Goal: Feedback & Contribution: Contribute content

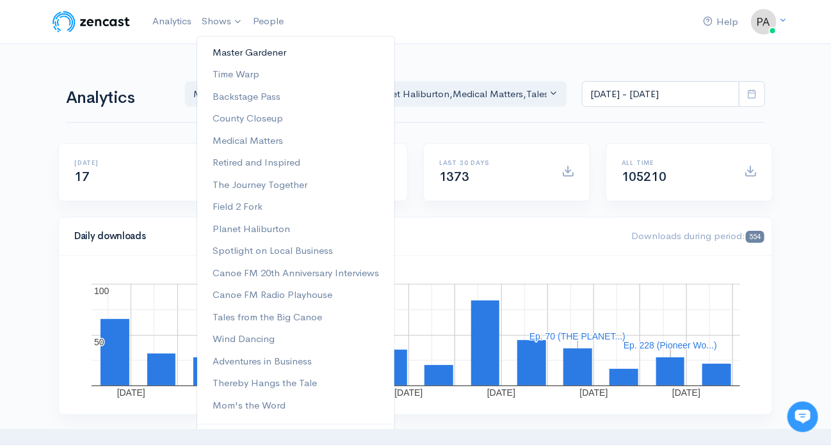
click at [239, 51] on link "Master Gardener" at bounding box center [295, 53] width 197 height 22
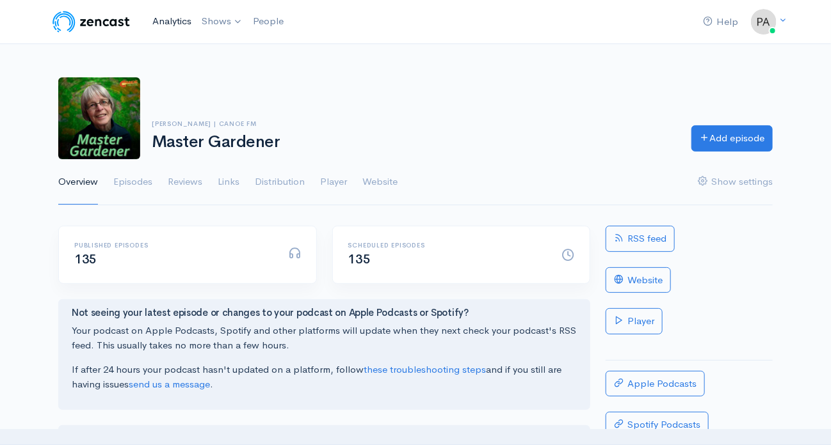
click at [173, 22] on link "Analytics" at bounding box center [171, 22] width 49 height 28
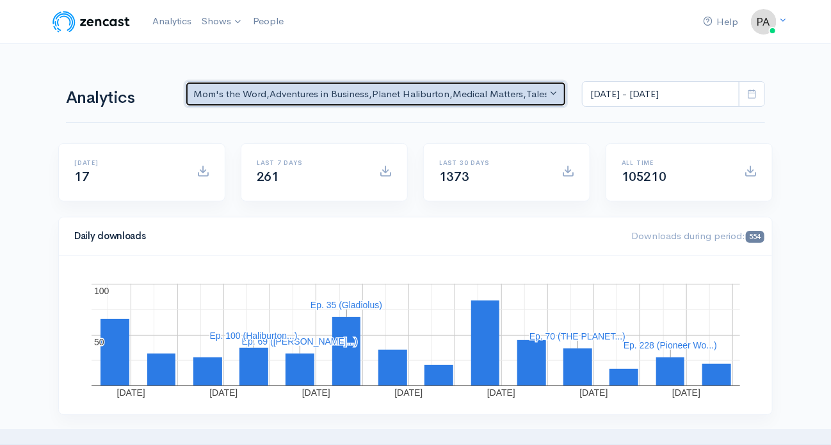
click at [553, 91] on button "Mom's the Word , Adventures in Business , Planet Haliburton , Medical Matters ,…" at bounding box center [375, 94] width 381 height 26
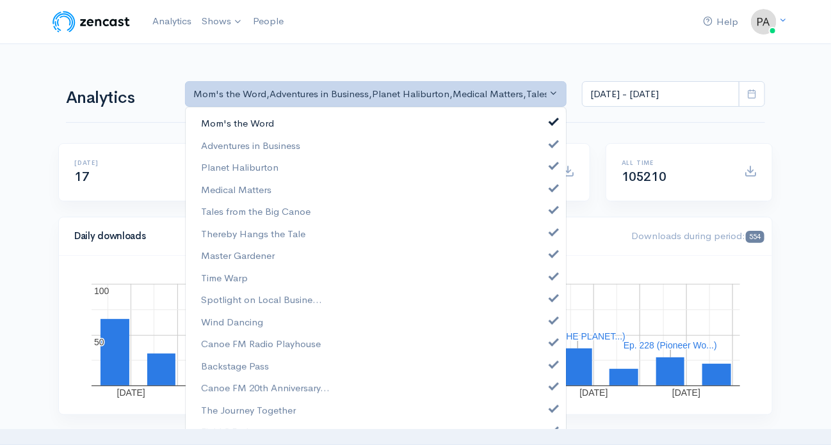
click at [551, 122] on span at bounding box center [553, 121] width 5 height 10
click at [546, 147] on link "Adventures in Business" at bounding box center [376, 145] width 380 height 22
drag, startPoint x: 544, startPoint y: 163, endPoint x: 542, endPoint y: 170, distance: 6.9
click at [551, 166] on span at bounding box center [553, 165] width 5 height 10
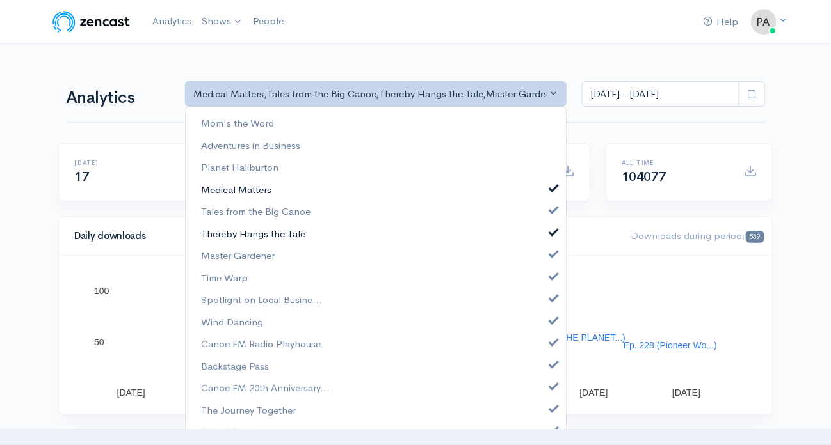
drag, startPoint x: 544, startPoint y: 183, endPoint x: 530, endPoint y: 230, distance: 48.8
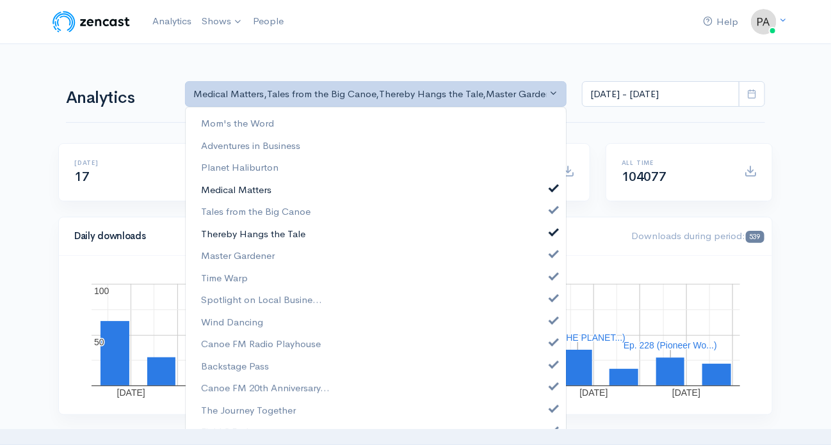
click at [551, 185] on span at bounding box center [553, 187] width 5 height 10
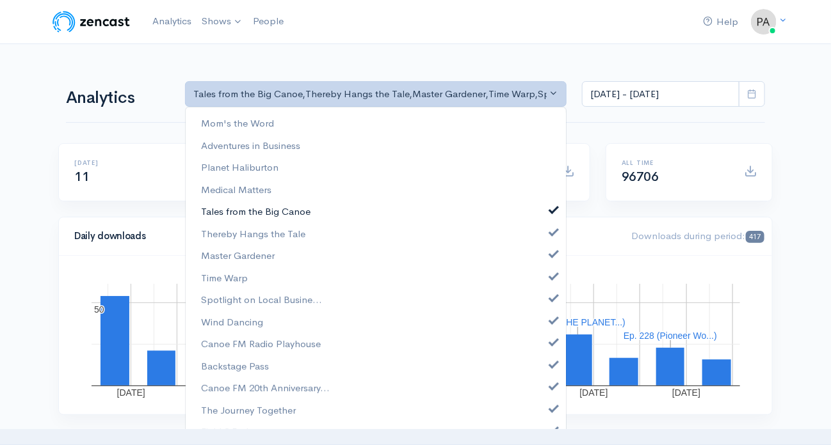
click at [551, 211] on span at bounding box center [553, 209] width 5 height 10
click at [551, 227] on span at bounding box center [553, 231] width 5 height 10
select select "4303"
click at [551, 276] on span at bounding box center [553, 275] width 5 height 10
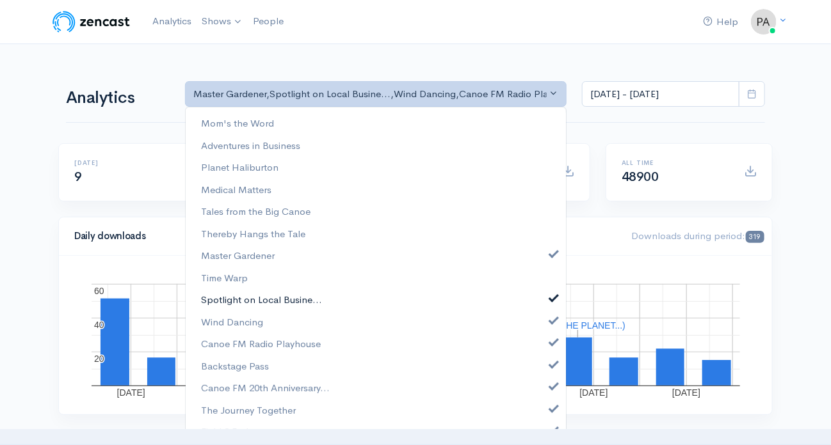
click at [551, 296] on span at bounding box center [553, 298] width 5 height 10
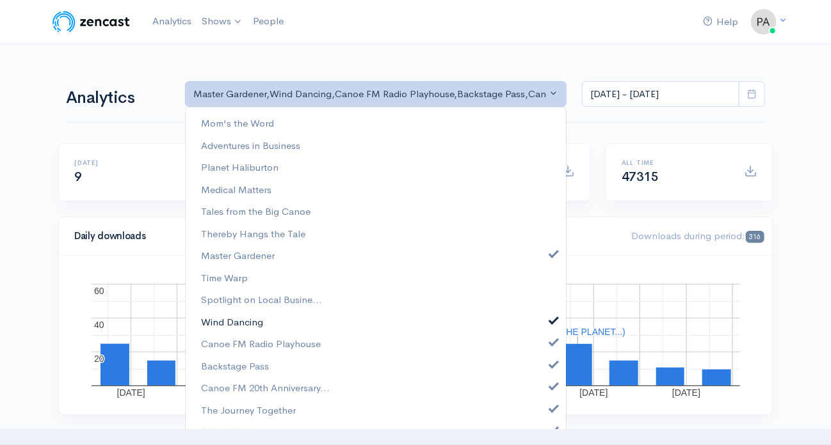
click at [551, 319] on span at bounding box center [553, 319] width 5 height 10
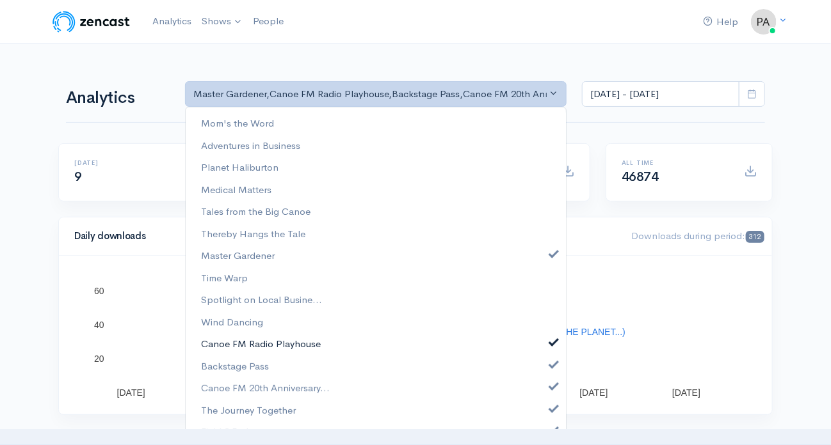
drag, startPoint x: 541, startPoint y: 338, endPoint x: 542, endPoint y: 354, distance: 16.1
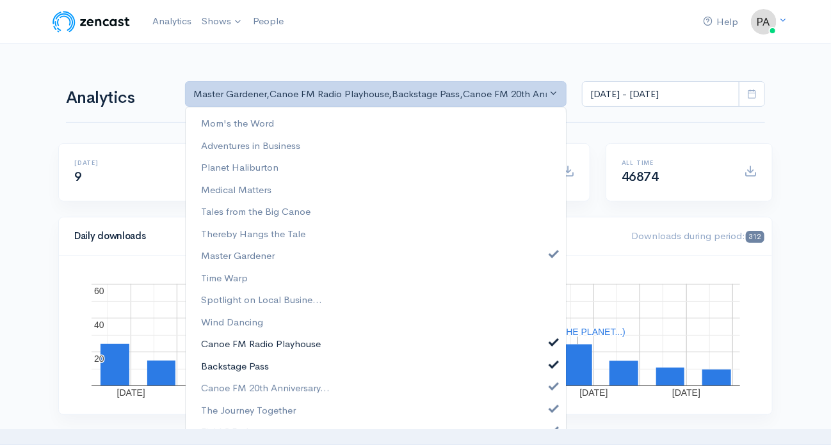
click at [541, 339] on link "Canoe FM Radio Playhouse" at bounding box center [376, 344] width 380 height 22
click at [551, 358] on span at bounding box center [553, 363] width 5 height 10
click at [551, 383] on span at bounding box center [553, 386] width 5 height 10
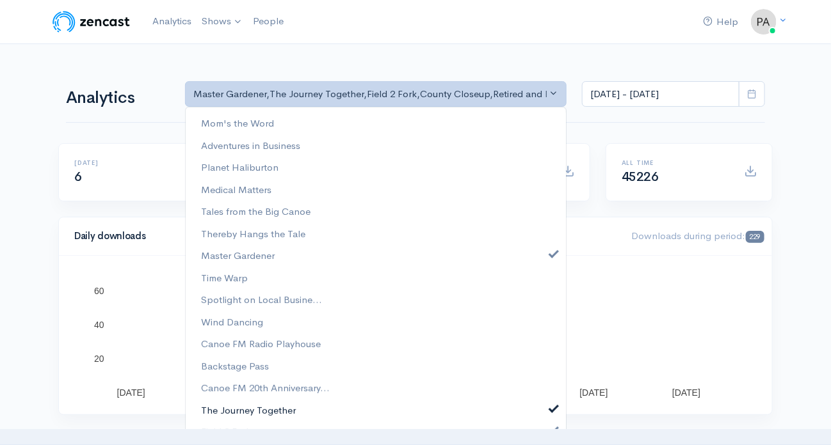
click at [544, 399] on link "The Journey Together" at bounding box center [376, 410] width 380 height 22
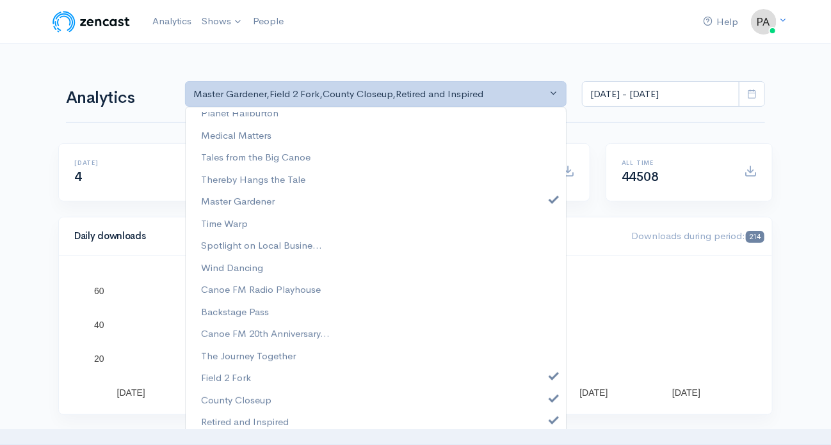
scroll to position [57, 0]
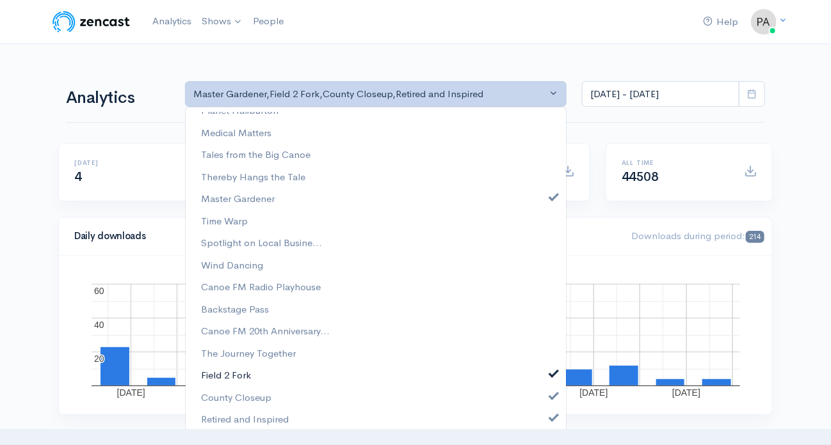
click at [551, 373] on span at bounding box center [553, 373] width 5 height 10
click at [551, 392] on span at bounding box center [553, 395] width 5 height 10
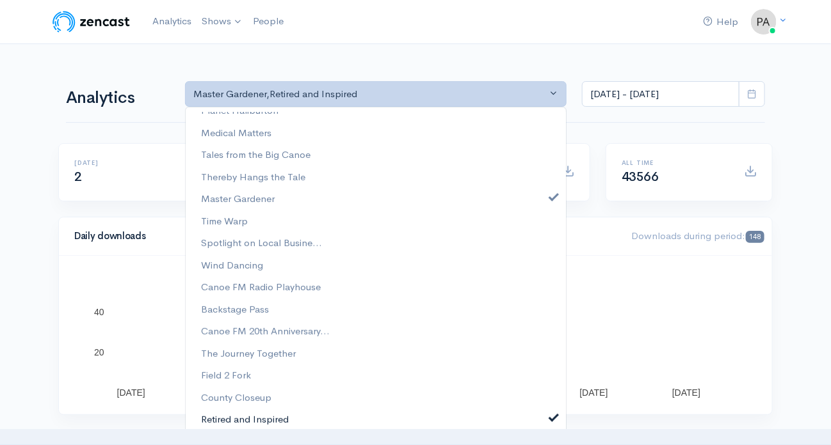
click at [551, 412] on span at bounding box center [553, 417] width 5 height 10
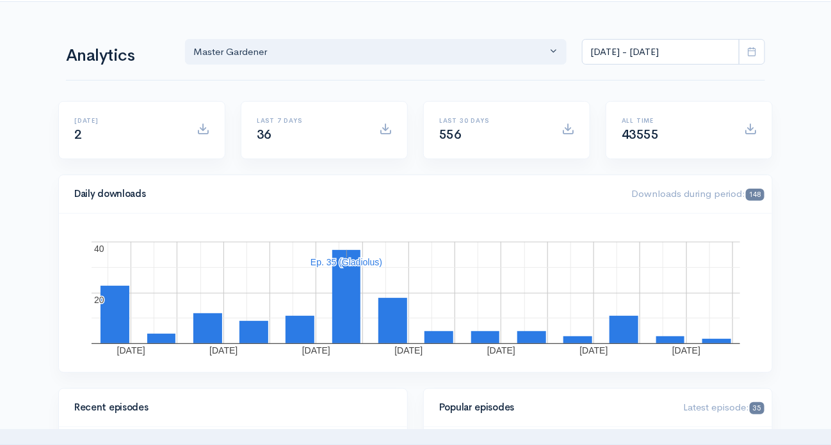
scroll to position [64, 0]
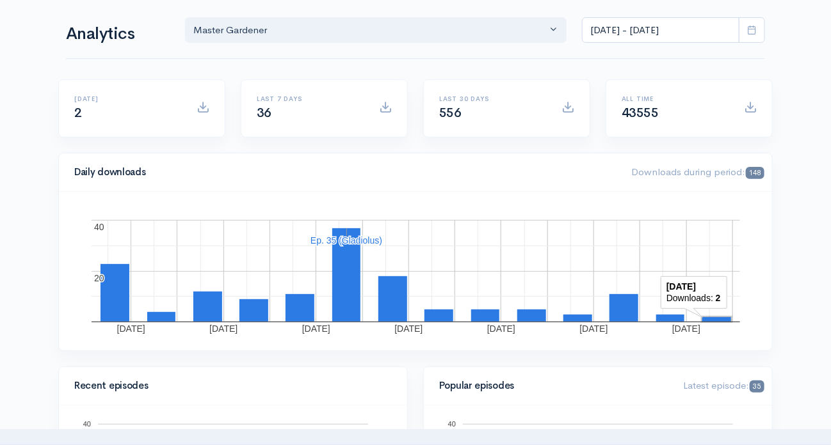
click at [716, 319] on rect "A chart." at bounding box center [716, 319] width 29 height 4
click at [716, 317] on rect "A chart." at bounding box center [716, 319] width 29 height 4
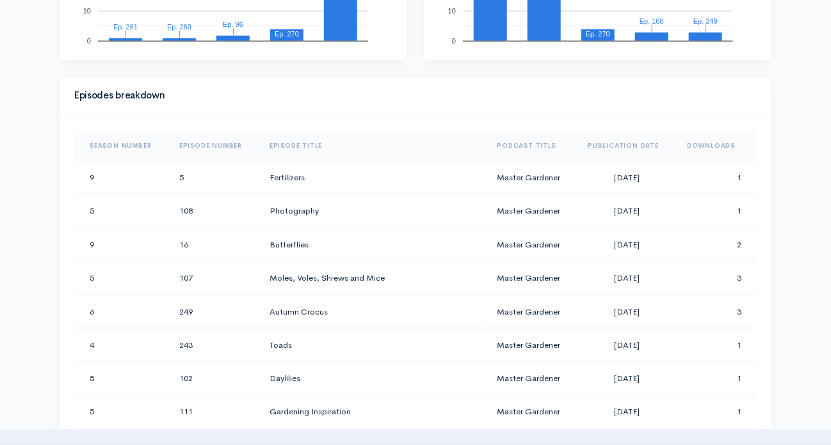
scroll to position [576, 0]
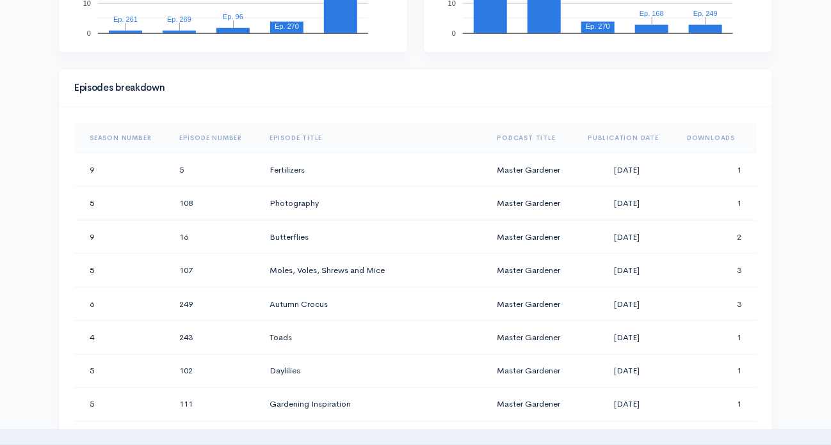
click at [124, 131] on th "Season Number" at bounding box center [121, 138] width 95 height 31
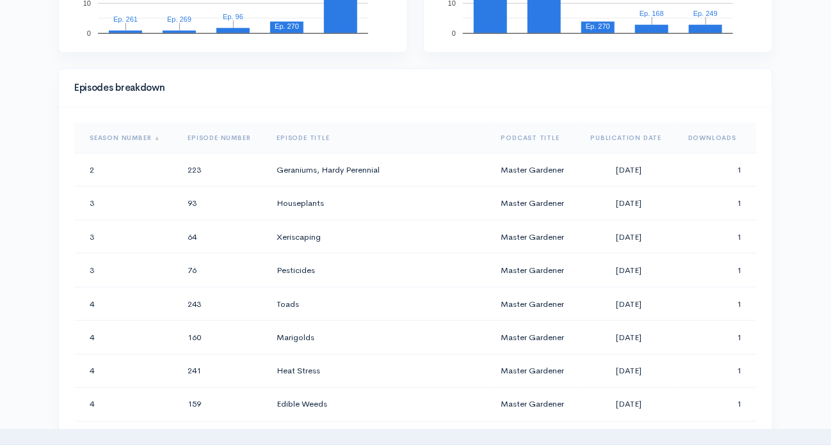
click at [213, 134] on th "Episode Number" at bounding box center [221, 138] width 89 height 31
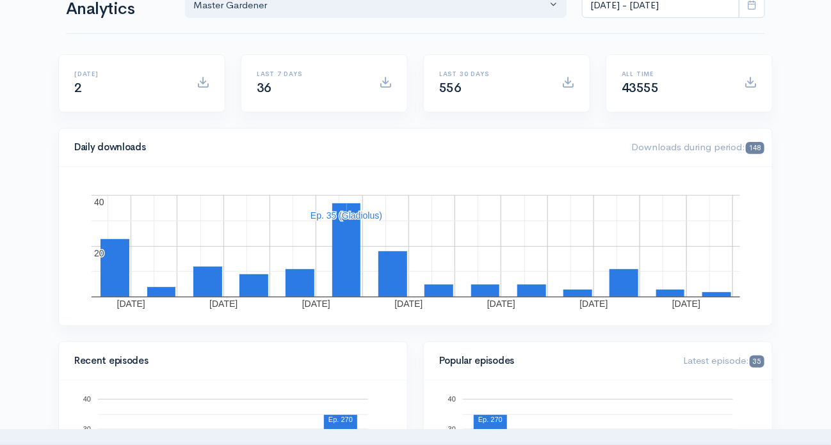
scroll to position [0, 0]
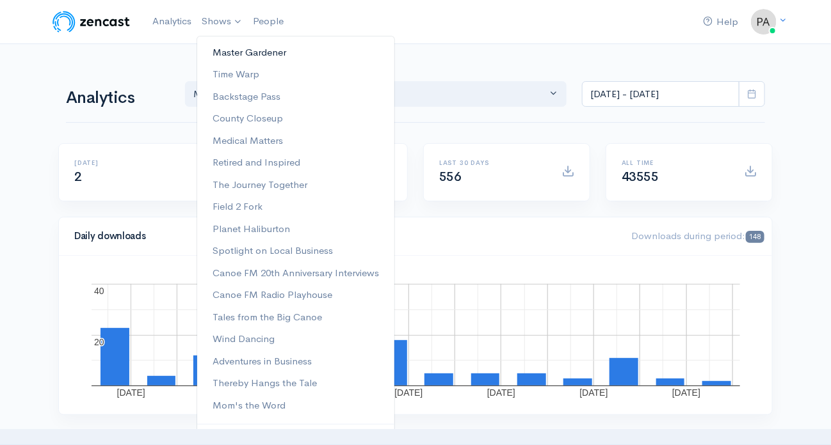
click at [241, 50] on link "Master Gardener" at bounding box center [295, 53] width 197 height 22
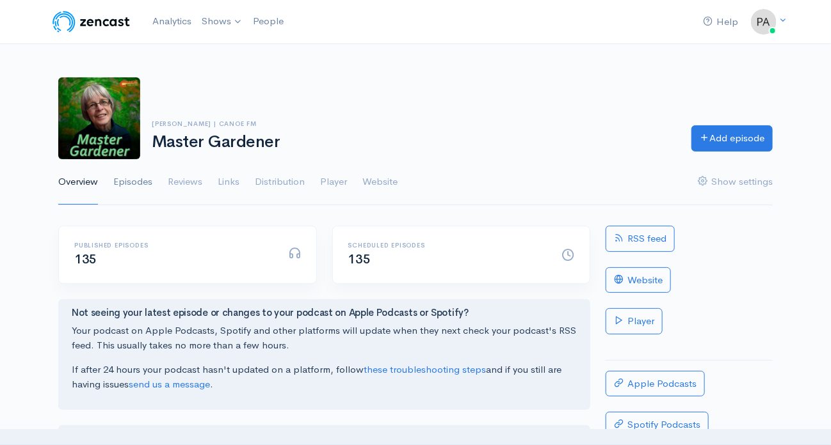
click at [140, 177] on link "Episodes" at bounding box center [132, 182] width 39 height 46
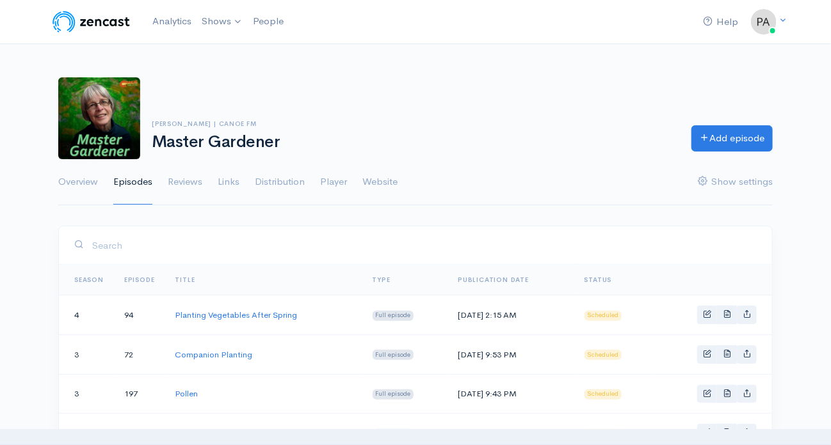
click at [85, 276] on link "Season" at bounding box center [88, 280] width 29 height 8
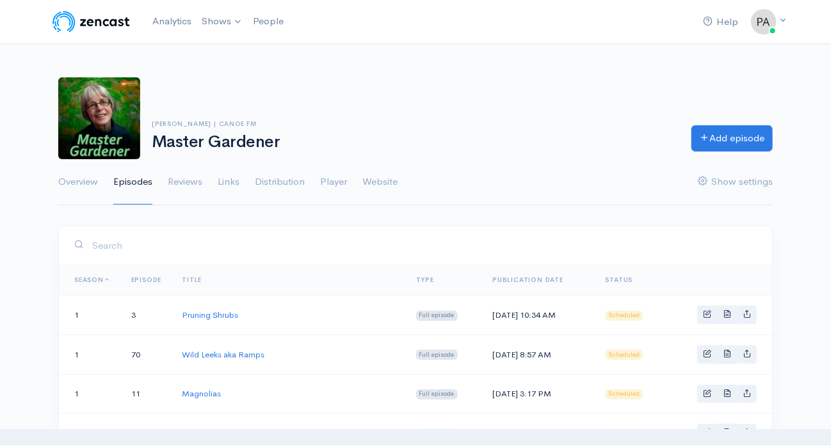
click at [152, 276] on link "Episode" at bounding box center [146, 280] width 31 height 8
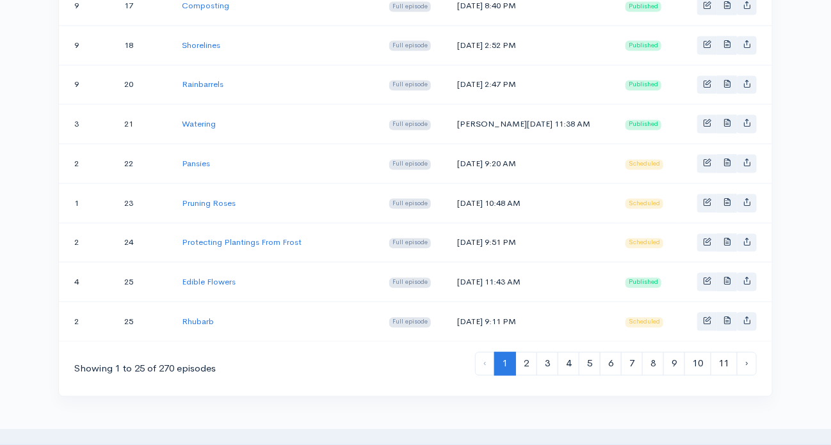
scroll to position [1062, 0]
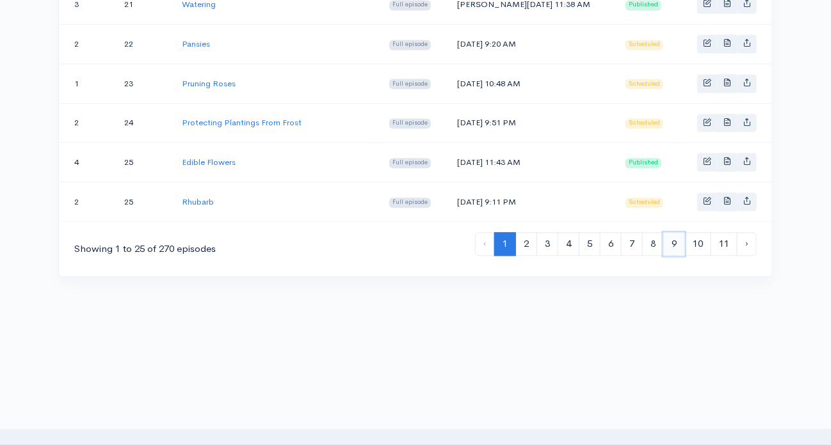
click at [672, 232] on link "9" at bounding box center [674, 244] width 22 height 24
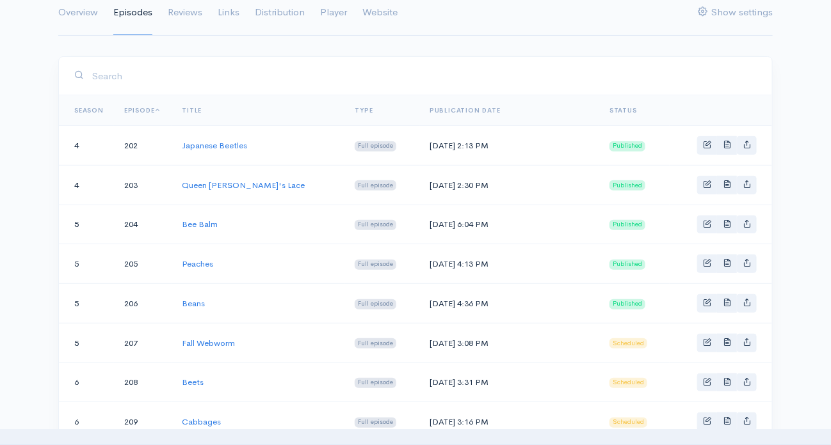
scroll to position [192, 0]
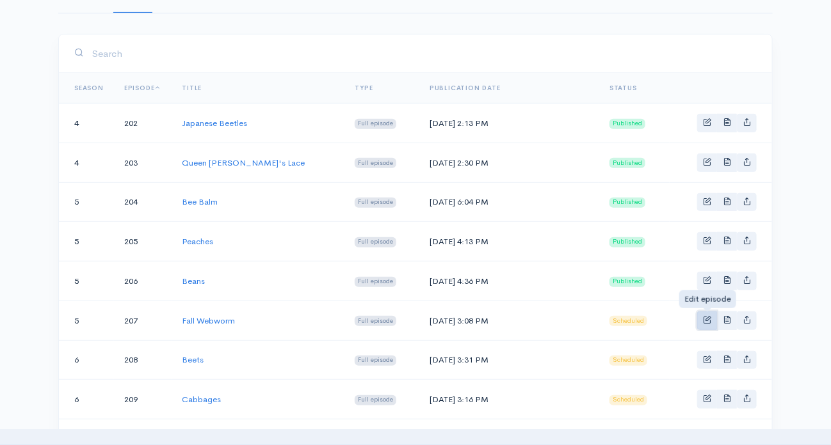
click at [708, 316] on span "Basic example" at bounding box center [707, 320] width 8 height 8
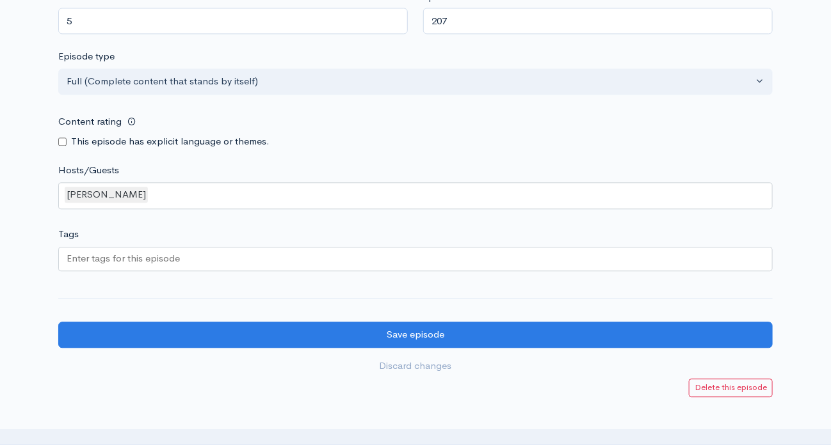
scroll to position [1088, 0]
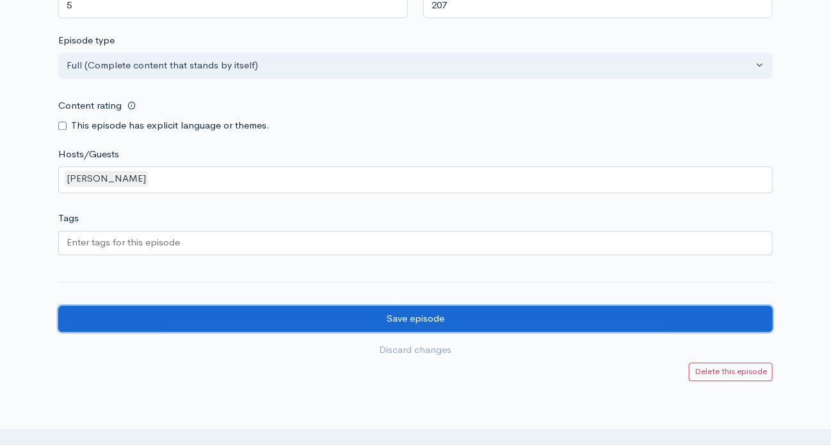
click at [412, 314] on input "Save episode" at bounding box center [415, 319] width 714 height 26
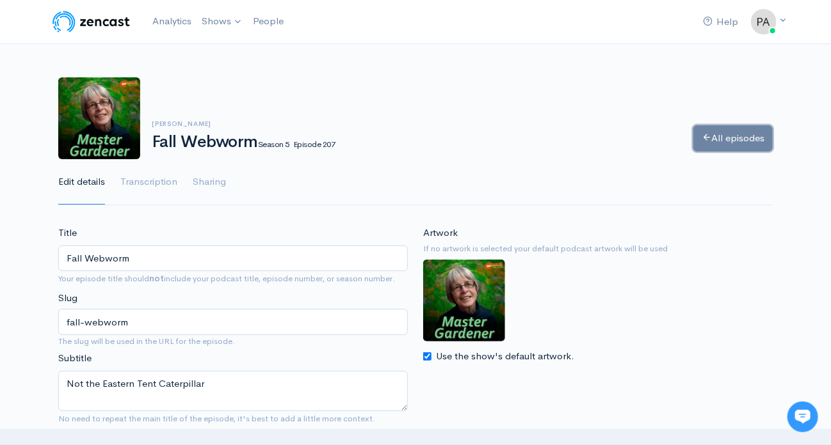
click at [740, 135] on link "All episodes" at bounding box center [732, 138] width 79 height 26
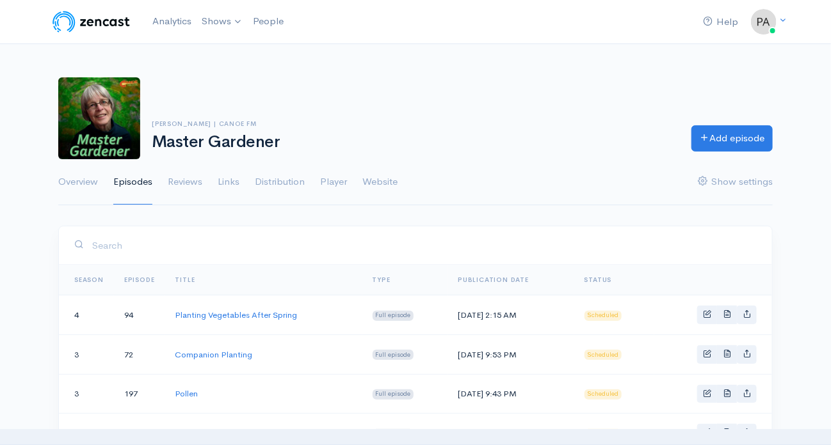
click at [88, 276] on link "Season" at bounding box center [88, 280] width 29 height 8
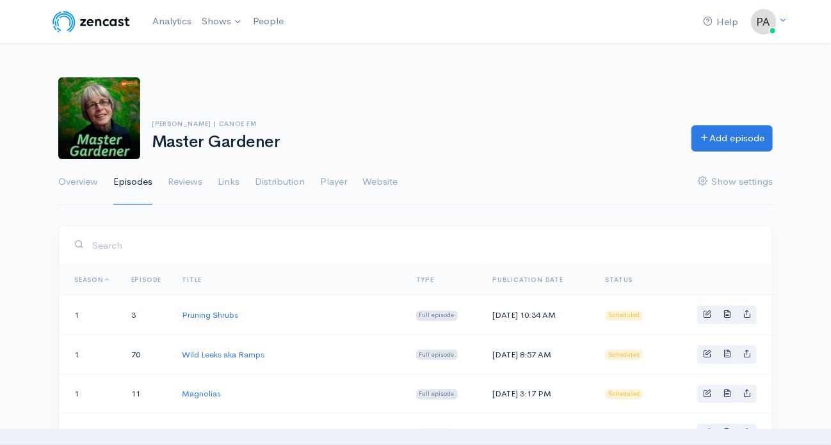
click at [149, 276] on link "Episode" at bounding box center [146, 280] width 31 height 8
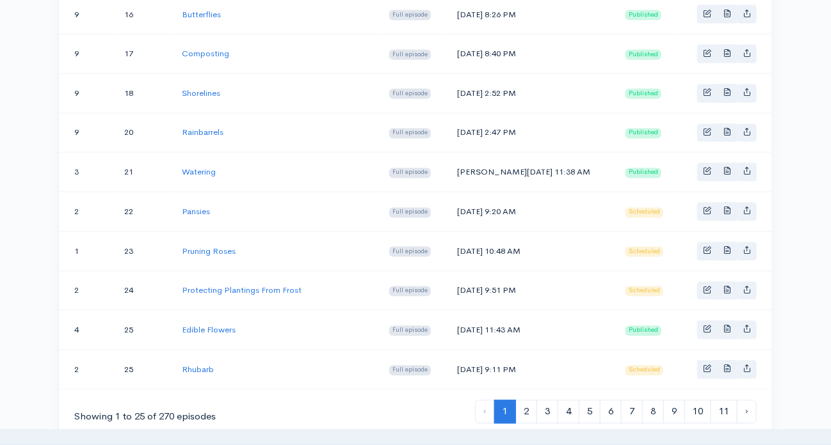
scroll to position [1062, 0]
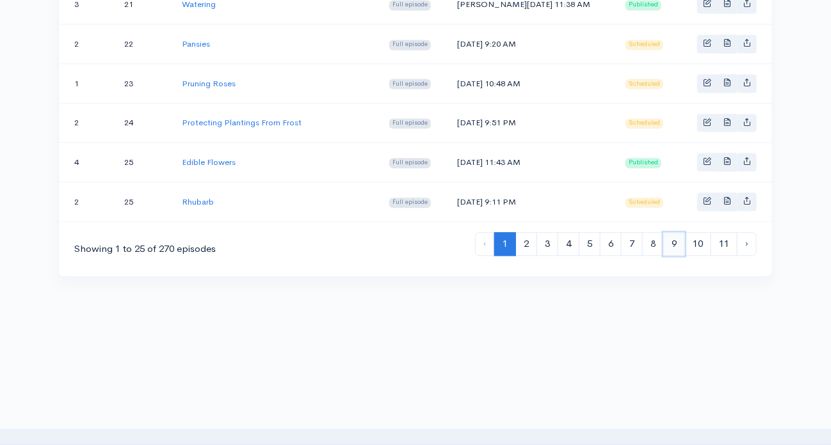
click at [673, 232] on link "9" at bounding box center [674, 244] width 22 height 24
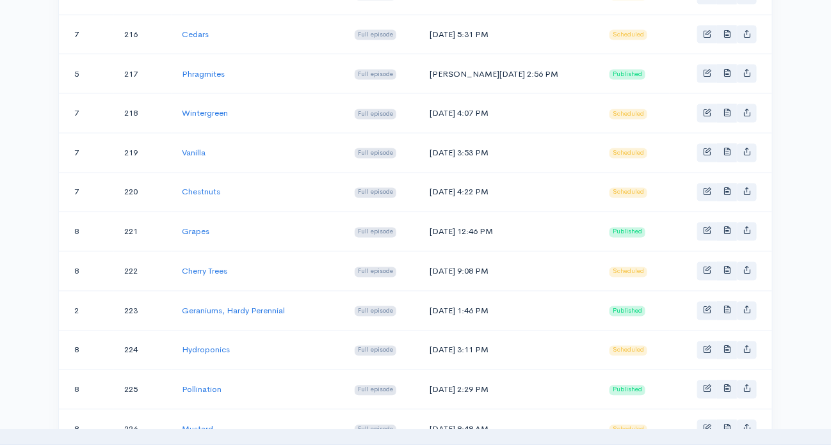
scroll to position [1062, 0]
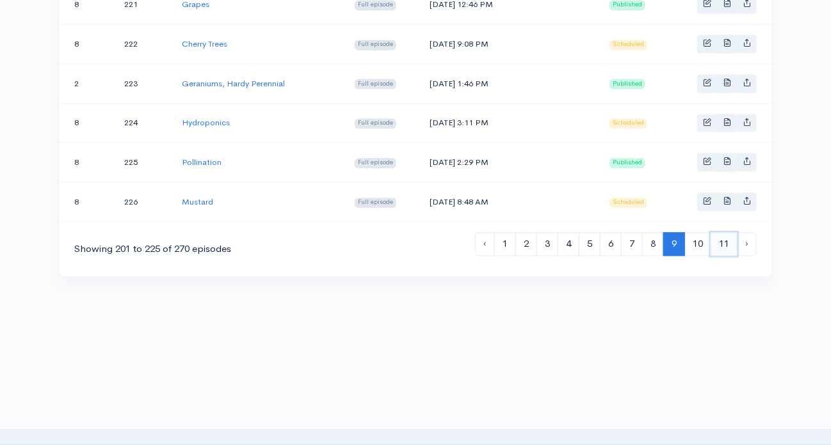
click at [728, 232] on link "11" at bounding box center [723, 244] width 27 height 24
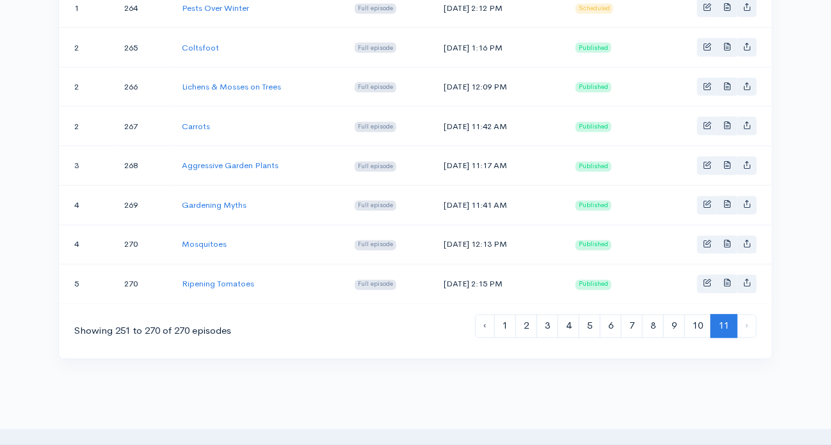
scroll to position [867, 0]
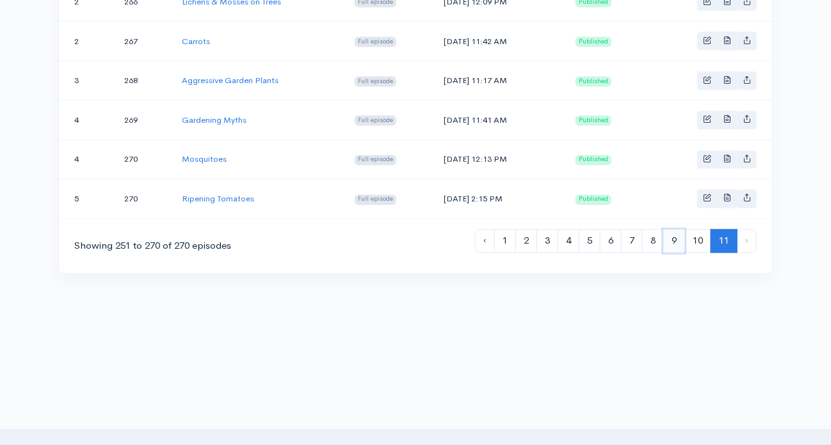
click at [676, 230] on link "9" at bounding box center [674, 242] width 22 height 24
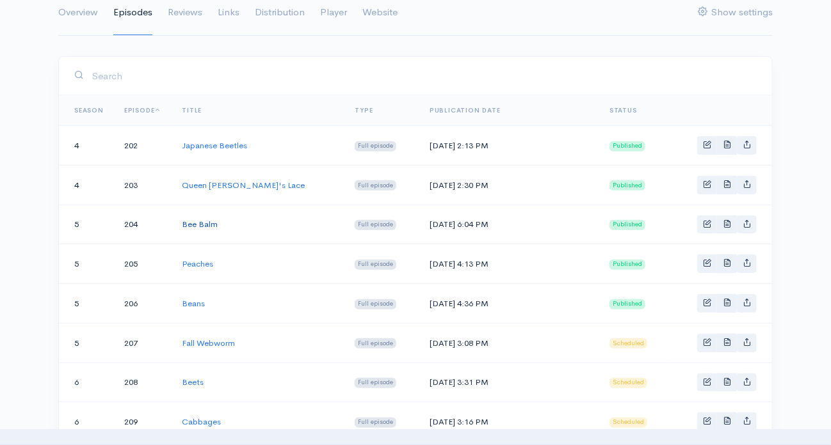
scroll to position [192, 0]
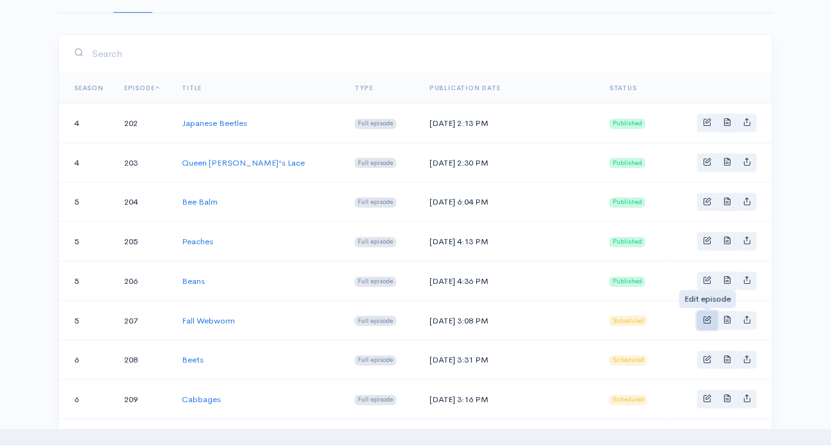
click at [706, 316] on span "Basic example" at bounding box center [707, 320] width 8 height 8
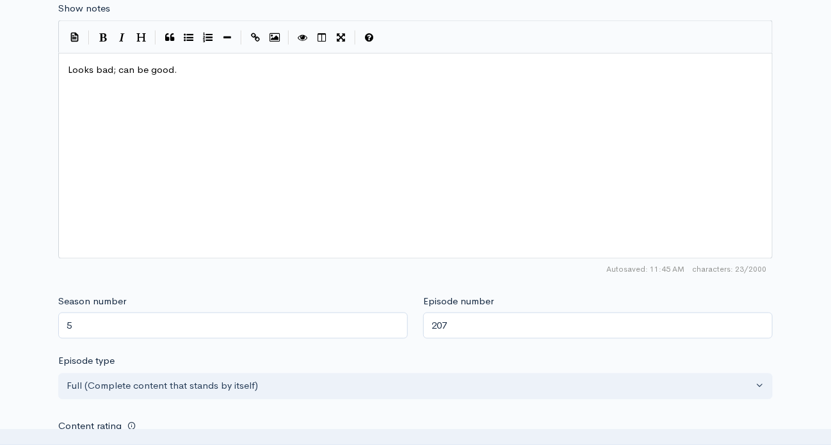
scroll to position [768, 0]
click at [442, 314] on input "207" at bounding box center [597, 325] width 349 height 26
drag, startPoint x: 431, startPoint y: 319, endPoint x: 463, endPoint y: 317, distance: 32.7
click at [463, 317] on input "207" at bounding box center [597, 325] width 349 height 26
type input "271"
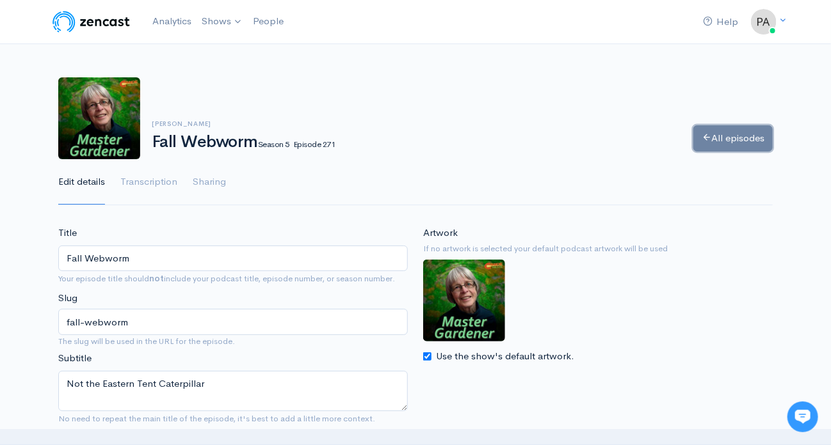
click at [736, 132] on link "All episodes" at bounding box center [732, 138] width 79 height 26
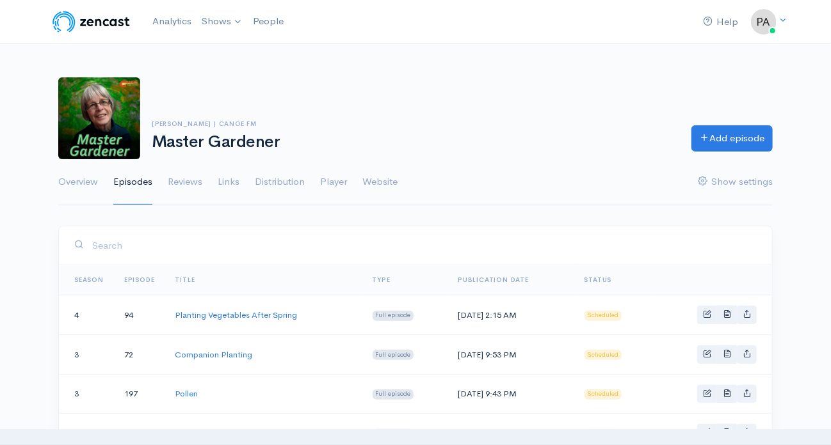
click at [83, 273] on th "Season" at bounding box center [86, 280] width 55 height 31
click at [86, 276] on link "Season" at bounding box center [88, 280] width 29 height 8
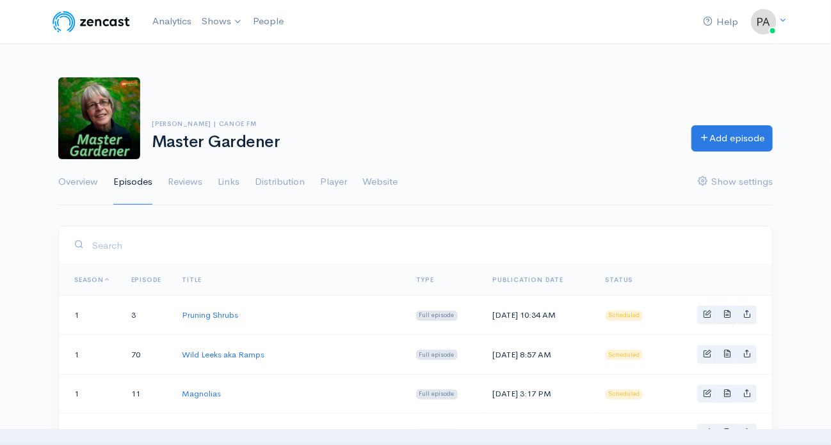
click at [150, 278] on link "Episode" at bounding box center [146, 280] width 31 height 8
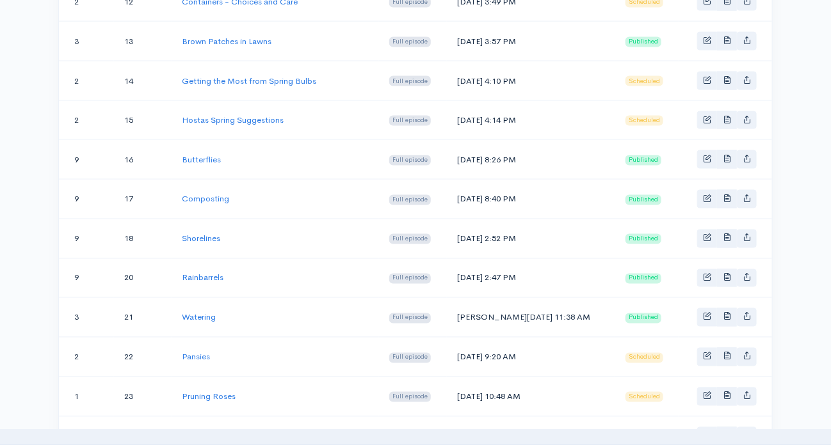
scroll to position [1062, 0]
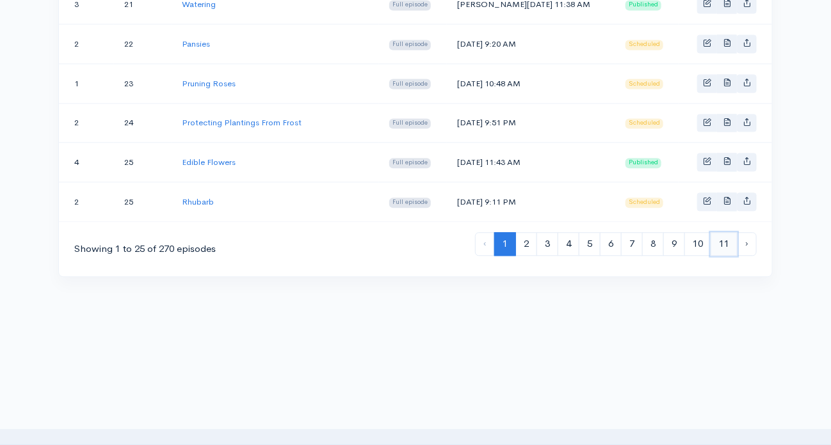
click at [725, 232] on link "11" at bounding box center [723, 244] width 27 height 24
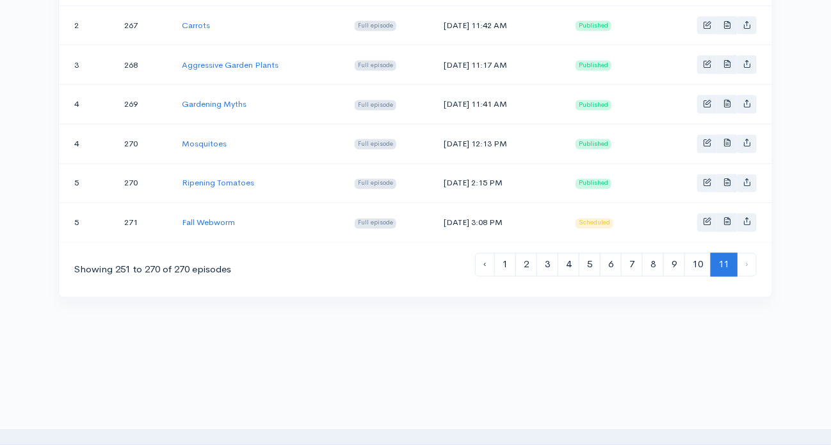
scroll to position [867, 0]
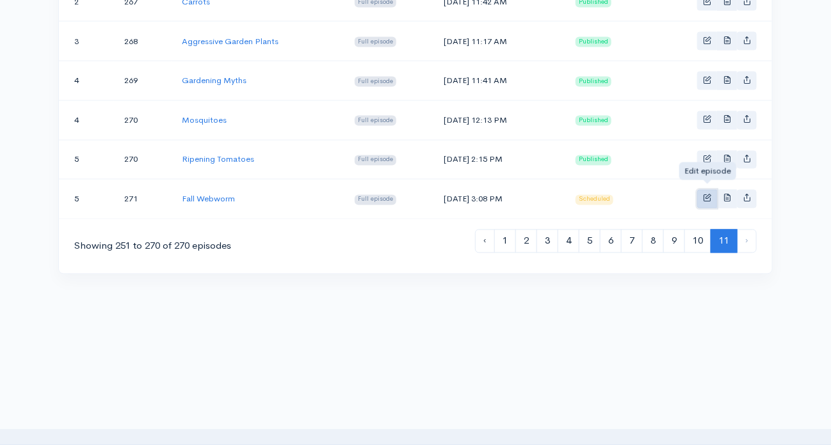
click at [707, 194] on span "Basic example" at bounding box center [707, 198] width 8 height 8
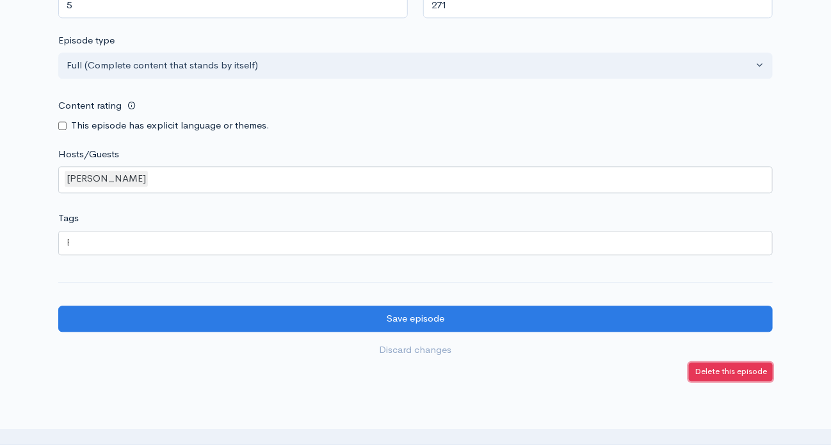
click at [730, 366] on small "Delete this episode" at bounding box center [730, 371] width 72 height 11
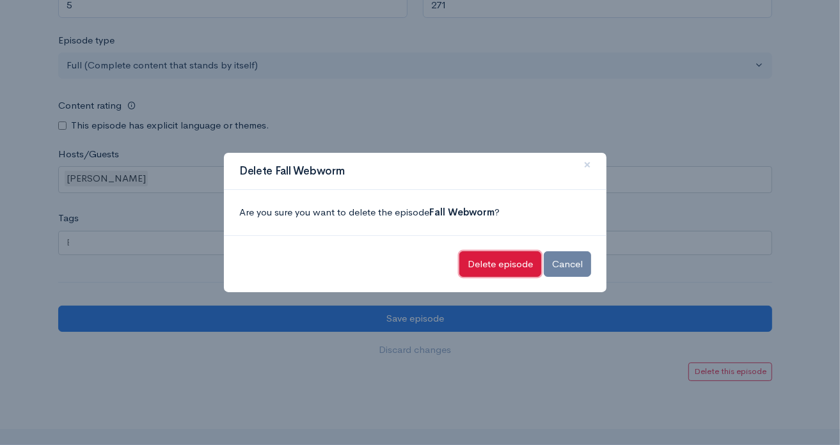
click at [497, 262] on input "Delete episode" at bounding box center [501, 265] width 82 height 26
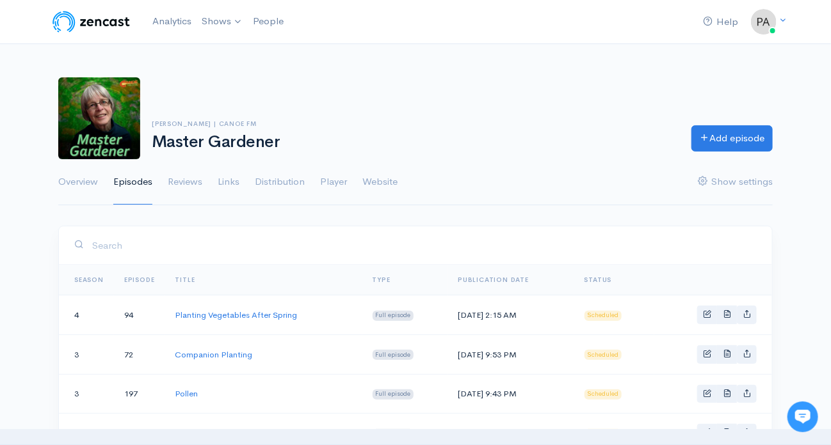
click at [83, 273] on th "Season" at bounding box center [86, 280] width 55 height 31
click at [81, 277] on link "Season" at bounding box center [88, 280] width 29 height 8
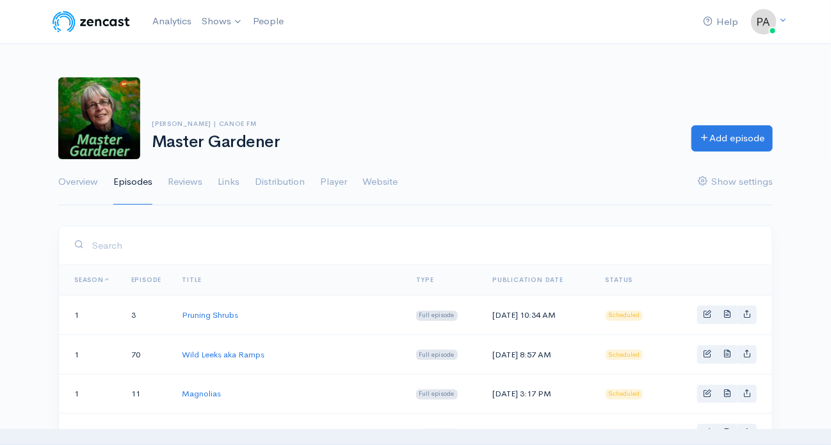
click at [143, 276] on link "Episode" at bounding box center [146, 280] width 31 height 8
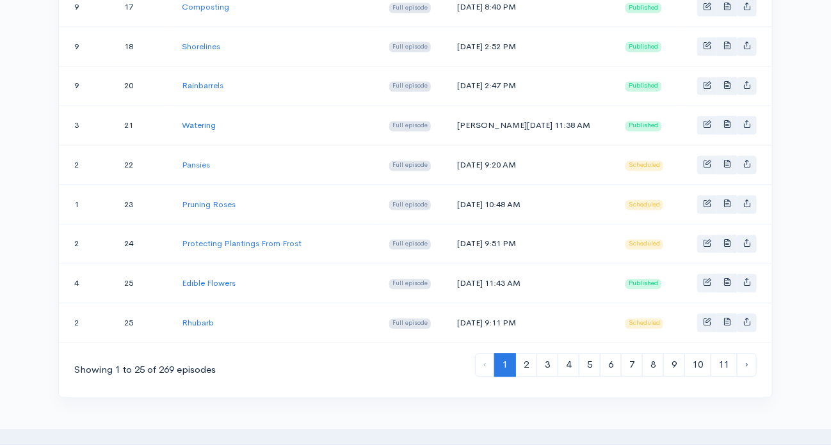
scroll to position [1062, 0]
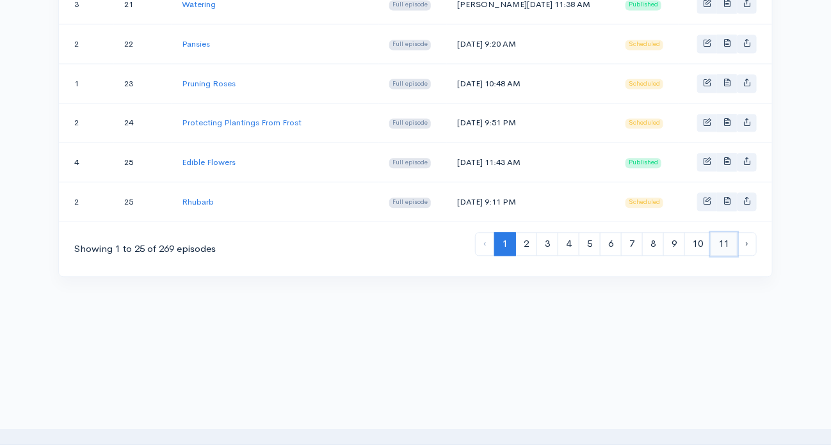
click at [726, 232] on link "11" at bounding box center [723, 244] width 27 height 24
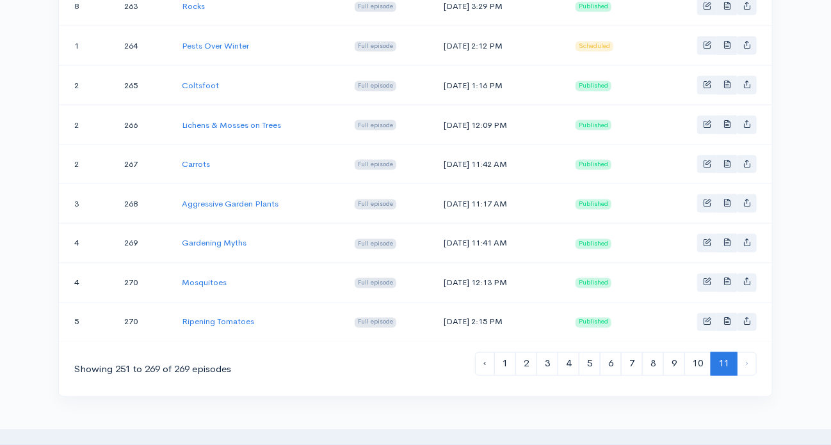
scroll to position [768, 0]
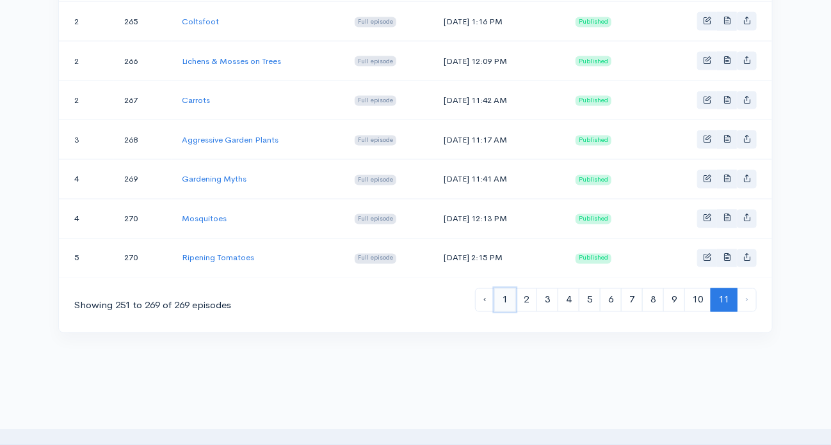
click at [502, 289] on link "1" at bounding box center [505, 301] width 22 height 24
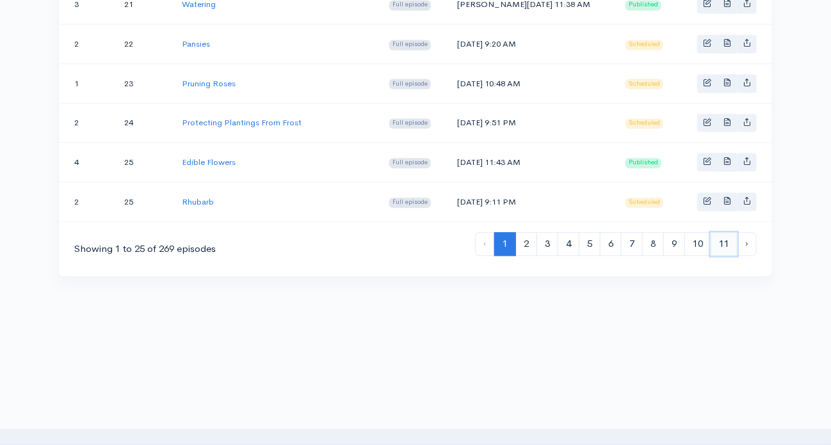
click at [727, 232] on link "11" at bounding box center [723, 244] width 27 height 24
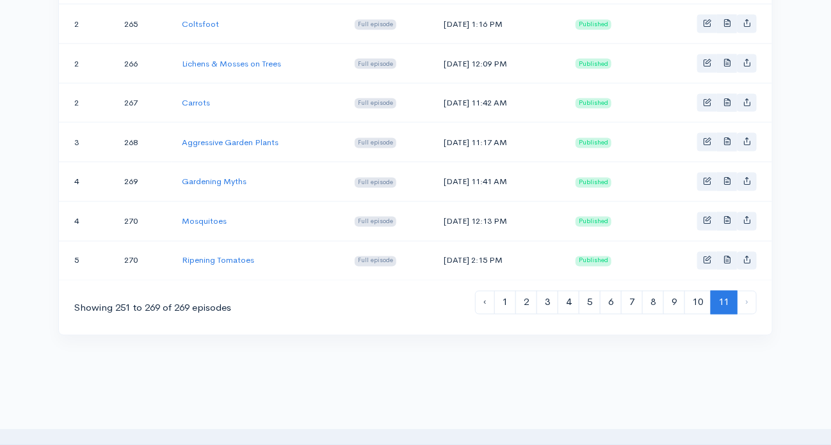
scroll to position [768, 0]
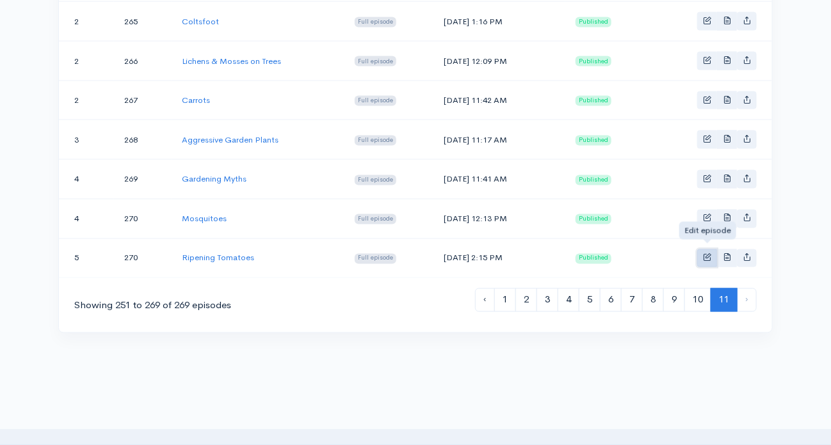
click at [710, 253] on span "Basic example" at bounding box center [707, 257] width 8 height 8
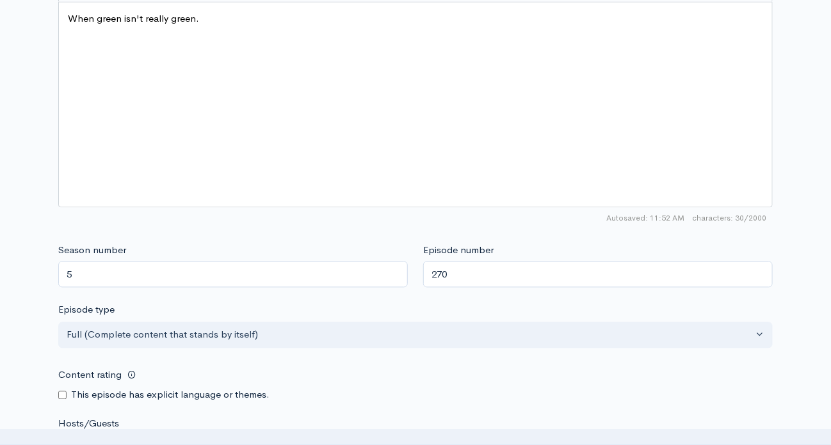
scroll to position [832, 0]
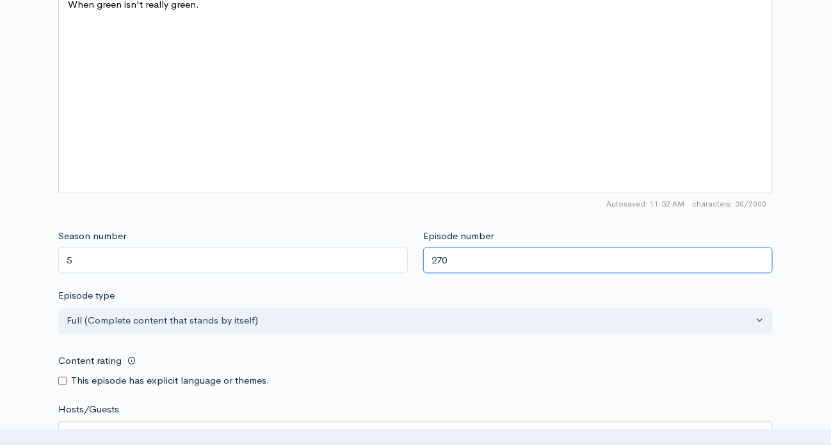
click at [449, 258] on input "270" at bounding box center [597, 261] width 349 height 26
type input "271"
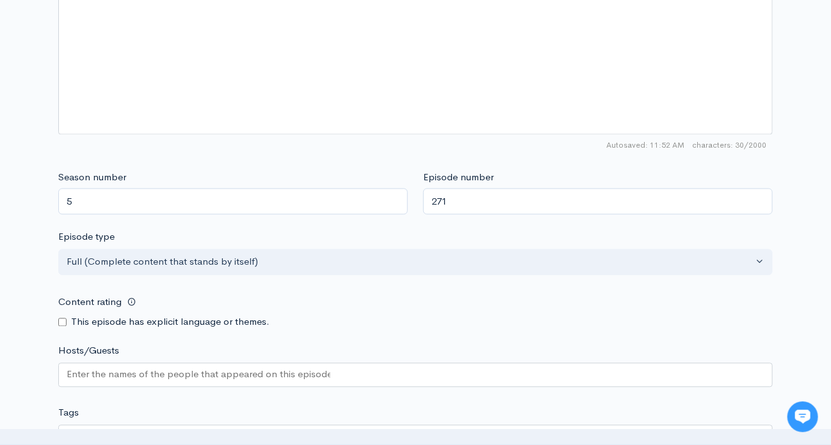
scroll to position [1024, 0]
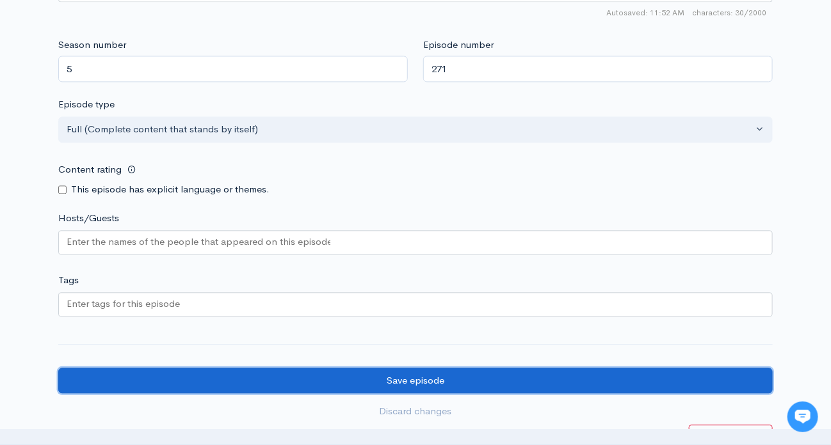
click at [442, 378] on input "Save episode" at bounding box center [415, 381] width 714 height 26
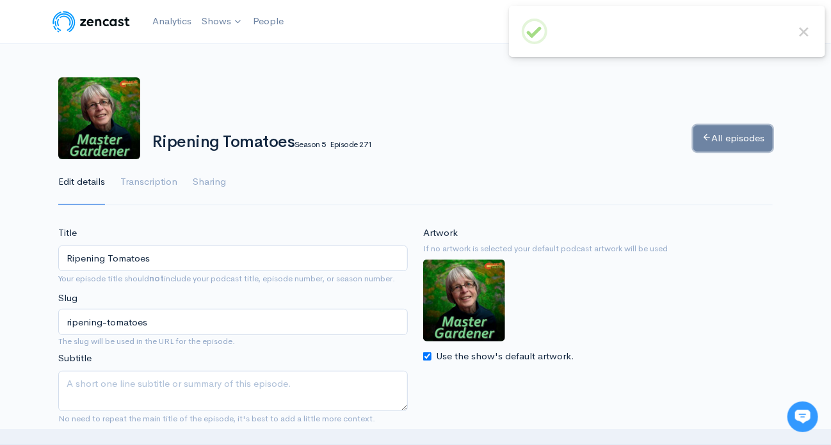
click at [718, 131] on link "All episodes" at bounding box center [732, 138] width 79 height 26
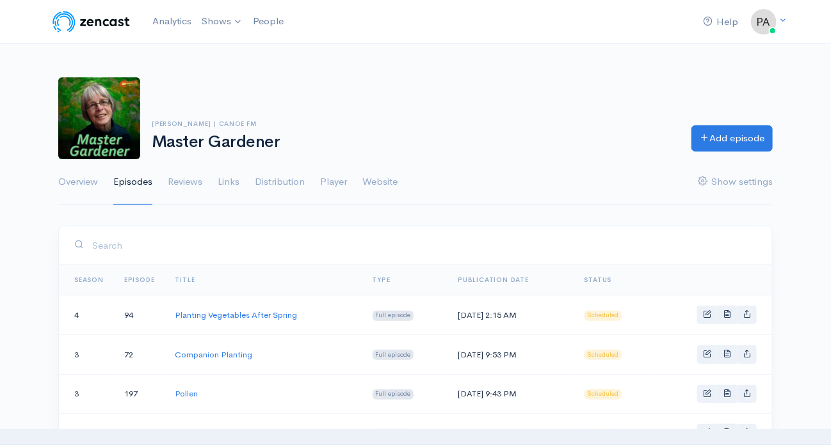
click at [85, 278] on link "Season" at bounding box center [88, 280] width 29 height 8
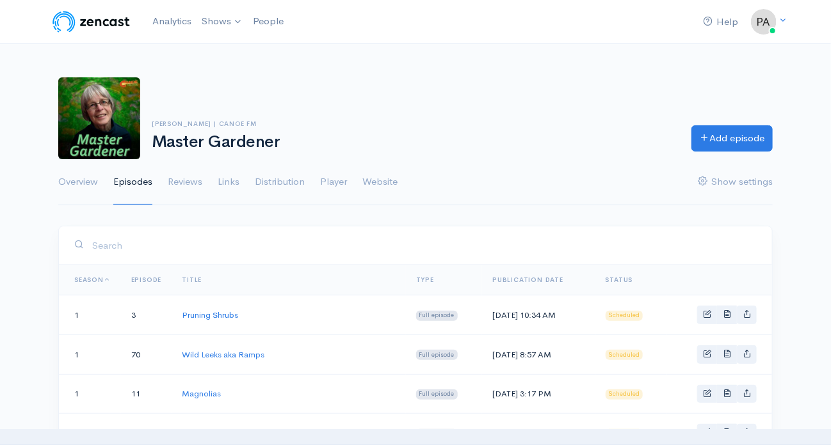
click at [157, 277] on link "Episode" at bounding box center [146, 280] width 31 height 8
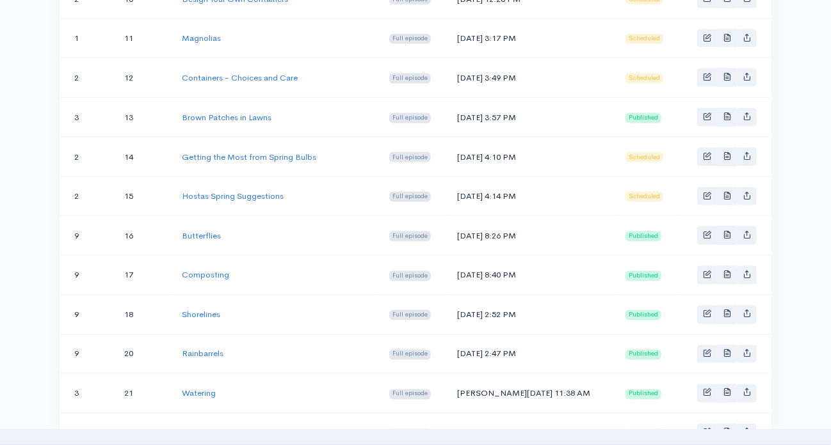
scroll to position [1062, 0]
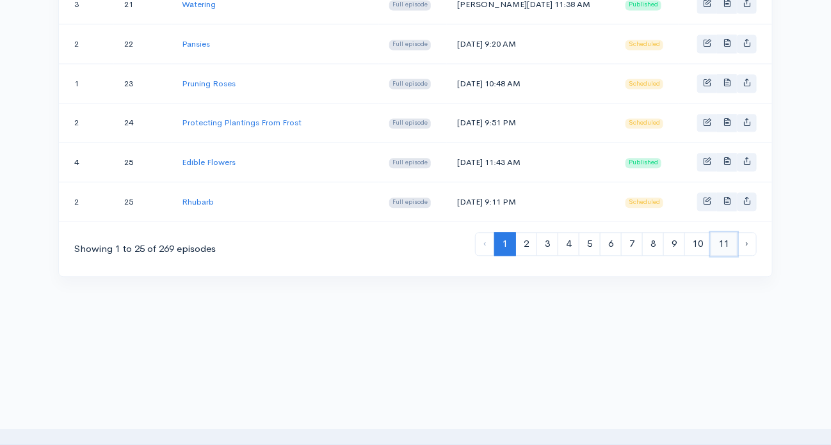
click at [728, 232] on link "11" at bounding box center [723, 244] width 27 height 24
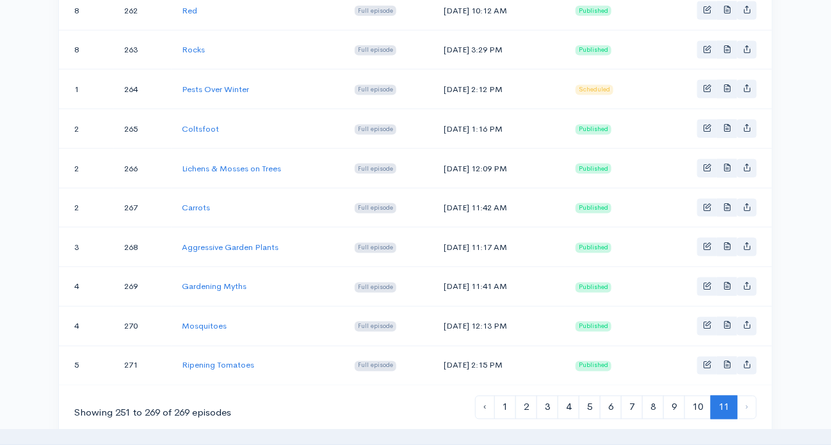
scroll to position [636, 0]
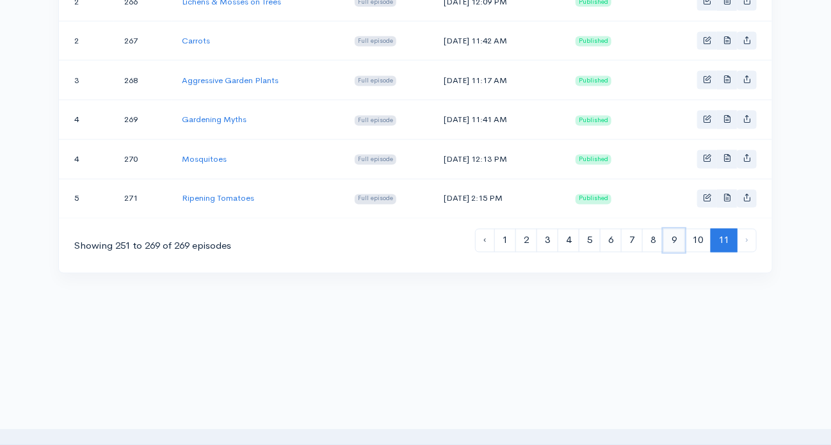
click at [674, 230] on link "9" at bounding box center [674, 241] width 22 height 24
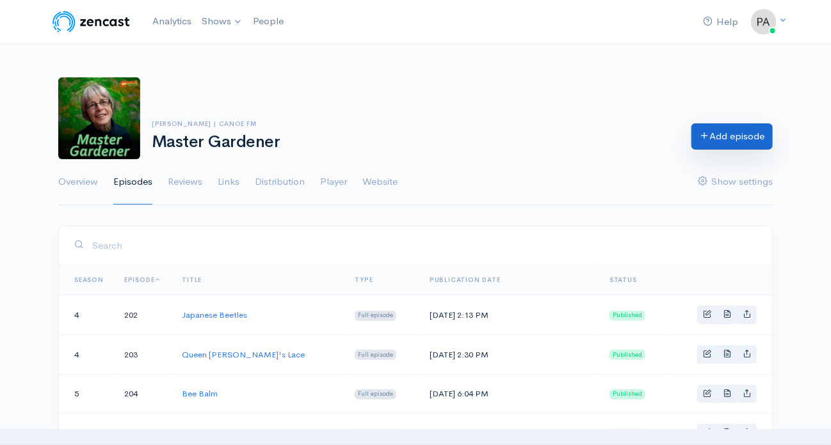
click at [730, 129] on link "Add episode" at bounding box center [731, 137] width 81 height 26
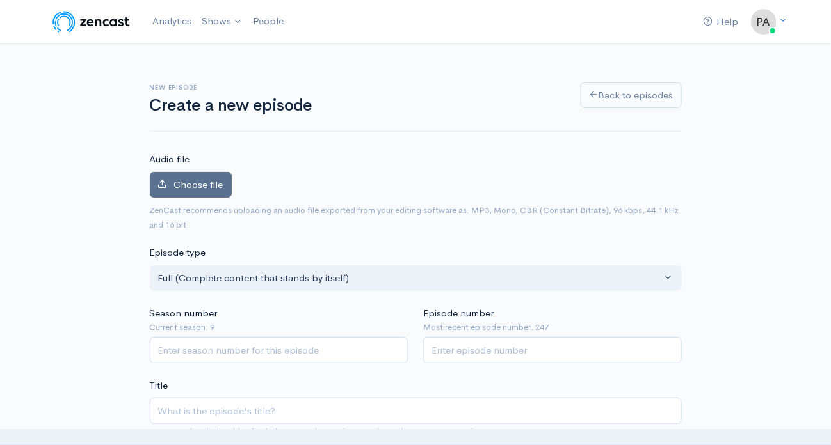
click at [200, 181] on span "Choose file" at bounding box center [198, 185] width 49 height 12
click at [0, 0] on input "Choose file" at bounding box center [0, 0] width 0 height 0
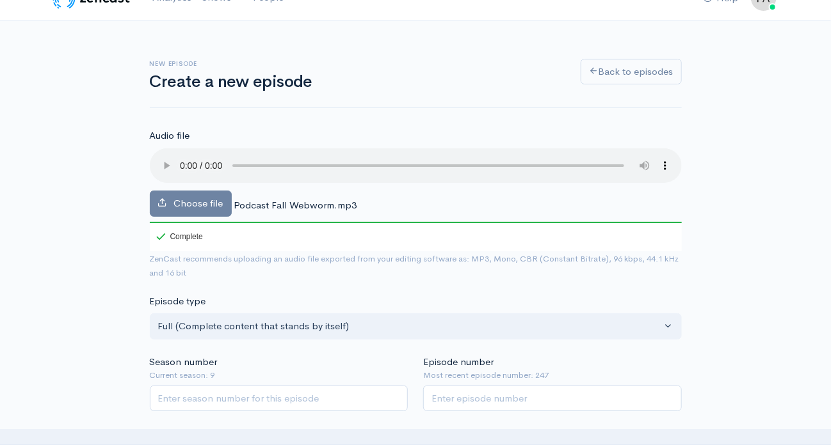
scroll to position [128, 0]
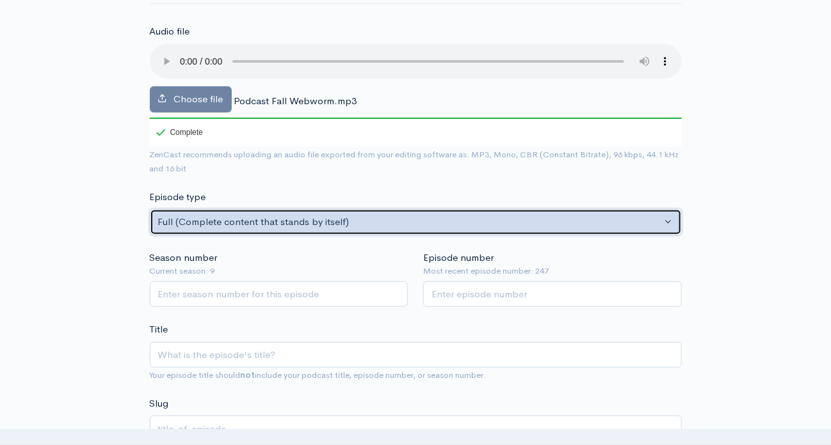
click at [192, 216] on div "Full (Complete content that stands by itself)" at bounding box center [410, 222] width 504 height 15
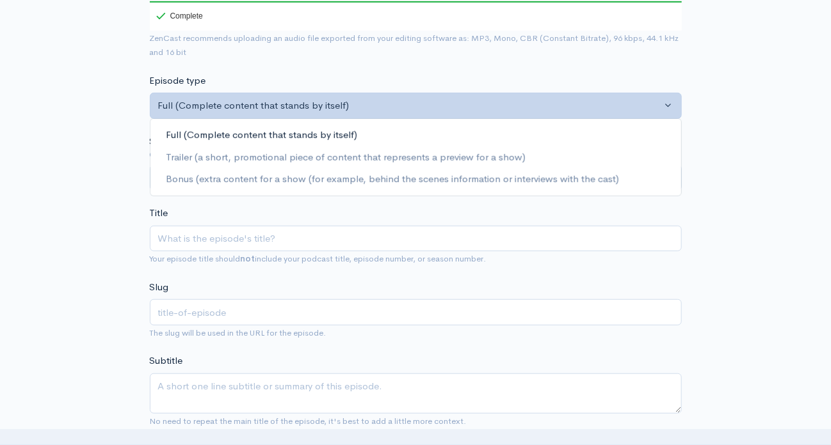
scroll to position [256, 0]
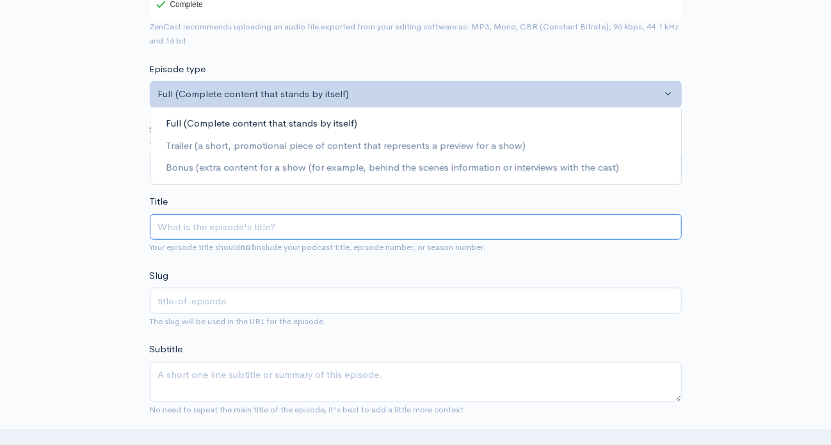
click at [213, 233] on input "Title" at bounding box center [416, 227] width 532 height 26
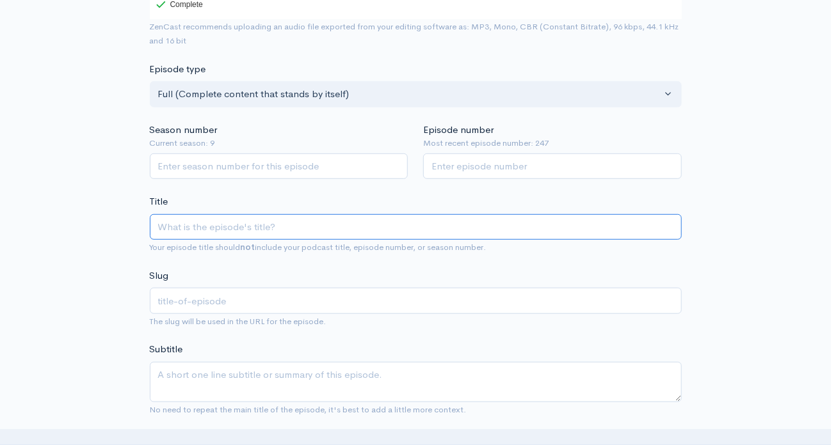
type input "F"
type input "f"
type input "Fa"
type input "fa"
type input "Fal"
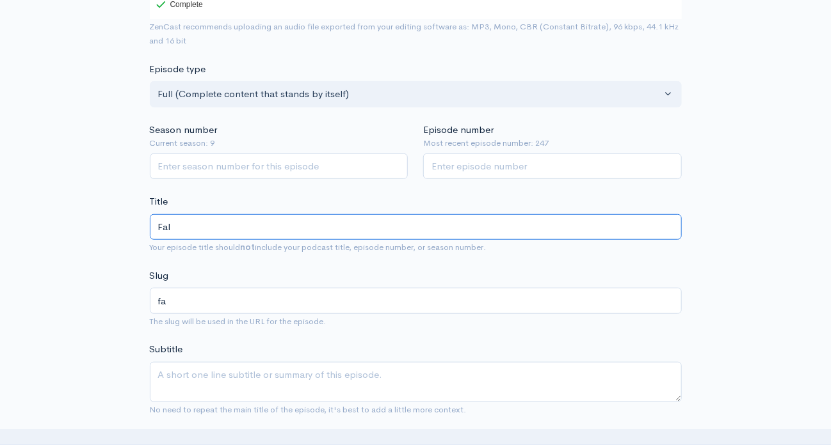
type input "fal"
type input "Fall"
type input "fall"
type input "Fall W"
type input "fall-w"
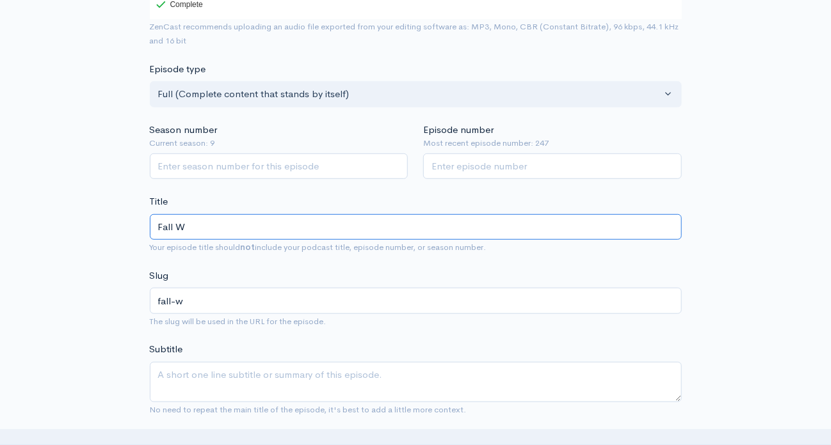
type input "Fall We"
type input "fall-we"
type input "Fall Web"
type input "fall-web"
type input "Fall Webwo"
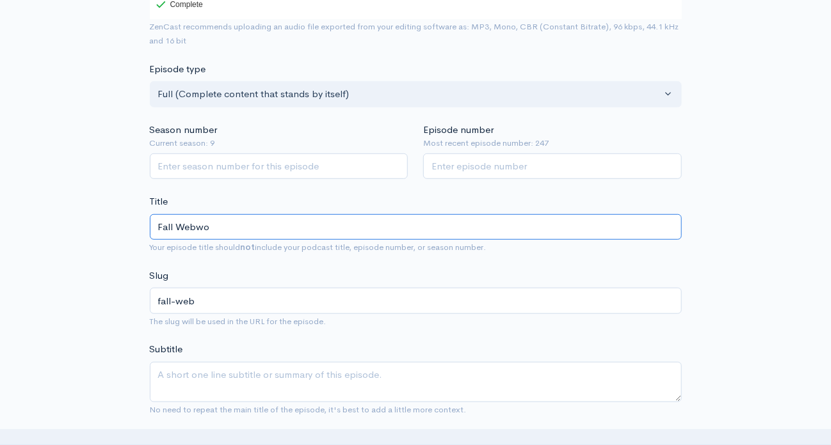
type input "fall-webwo"
type input "Fall Webwor"
type input "fall-webwor"
type input "Fall Webworm"
type input "fall-webworm"
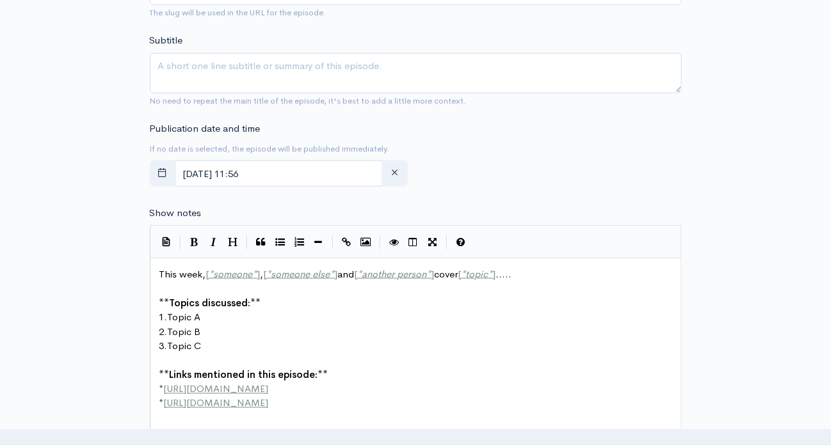
scroll to position [640, 0]
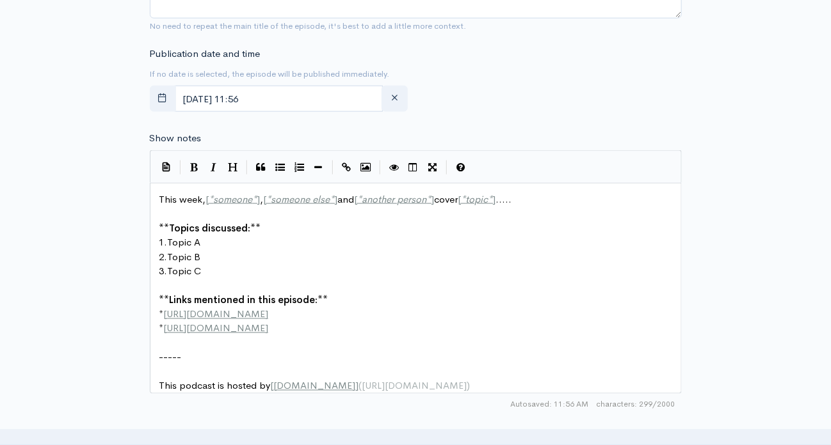
type input "Fall Webworm"
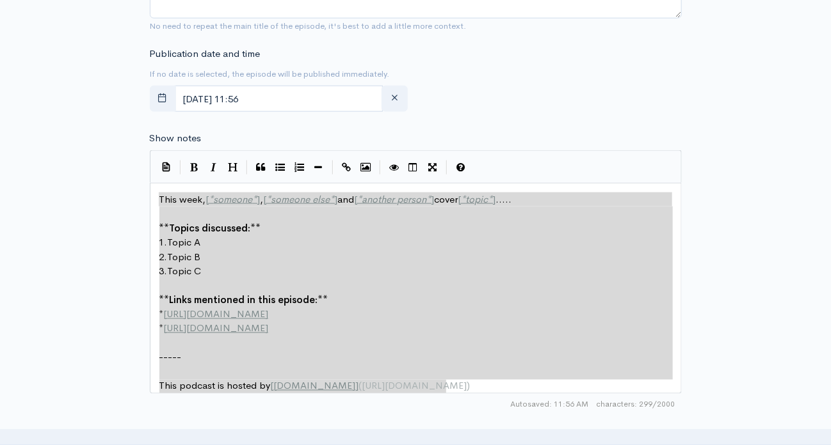
drag, startPoint x: 157, startPoint y: 195, endPoint x: 152, endPoint y: 395, distance: 199.8
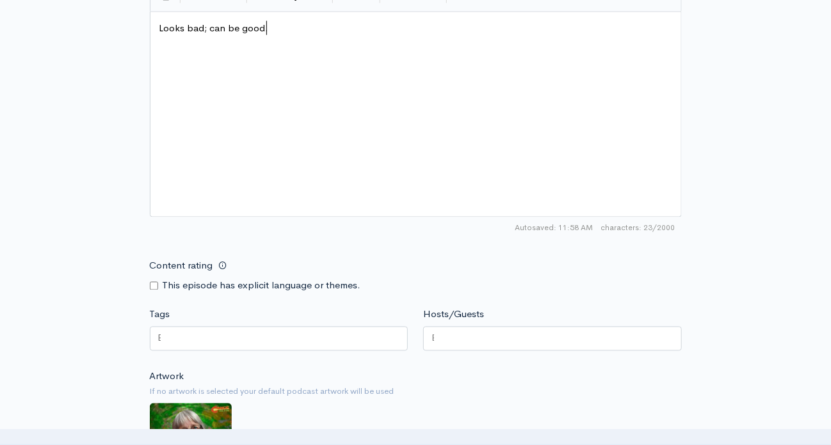
scroll to position [832, 0]
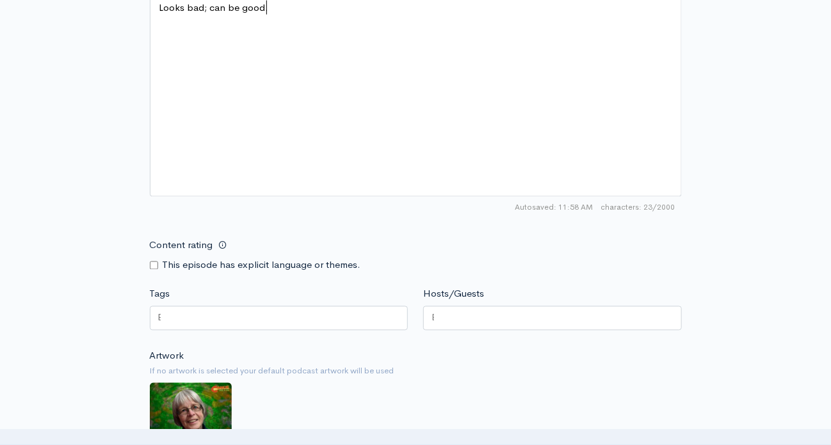
type textarea "Looks bad; can be good."
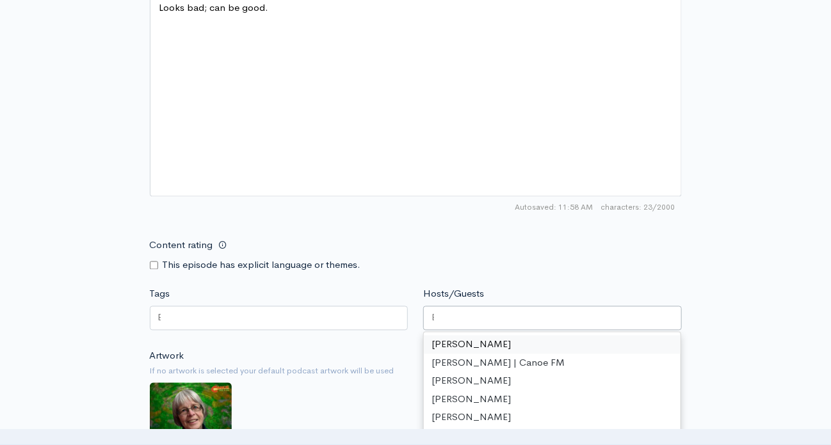
click at [481, 323] on div at bounding box center [552, 319] width 259 height 24
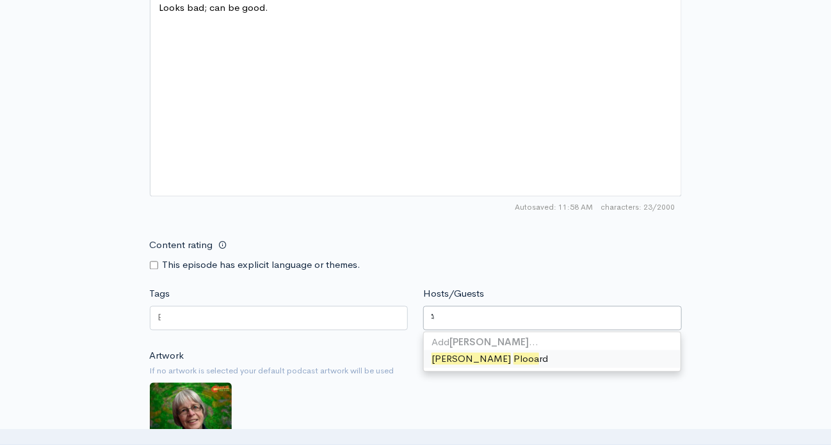
type input "Pauline Plooard"
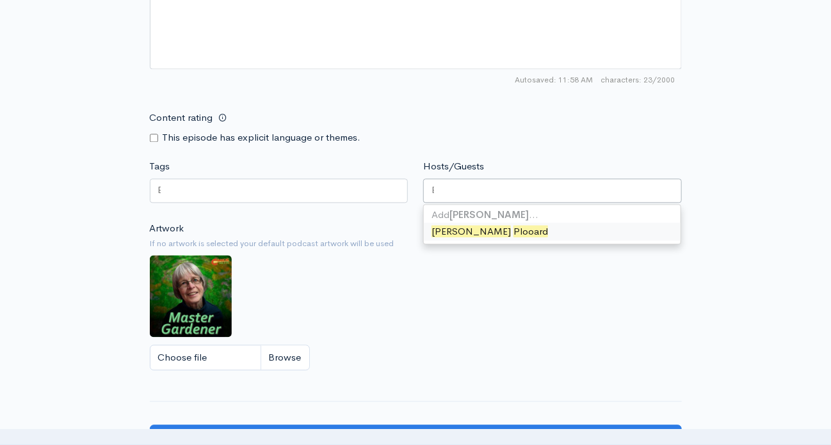
scroll to position [0, 0]
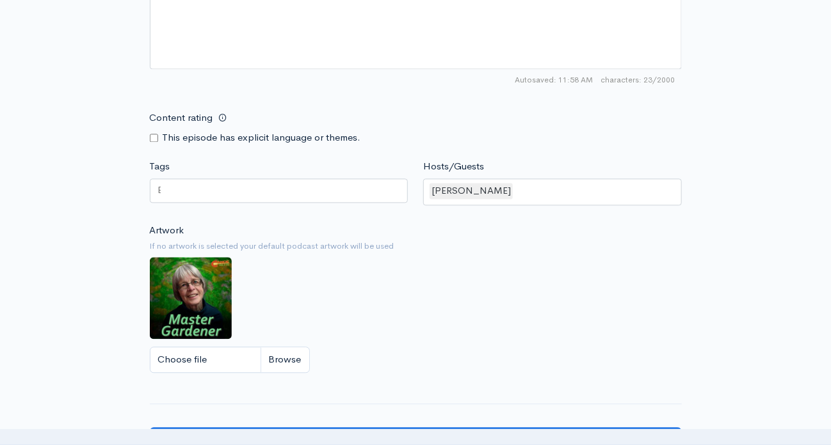
click at [380, 309] on div "Artwork If no artwork is selected your default podcast artwork will be used Cho…" at bounding box center [416, 301] width 532 height 157
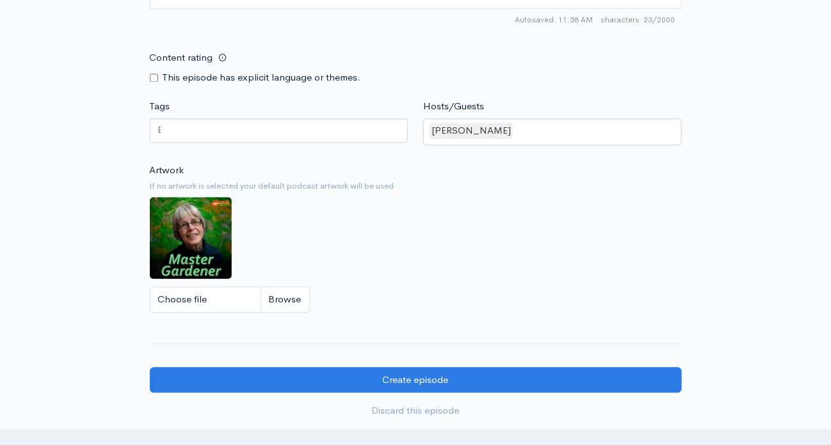
scroll to position [1024, 0]
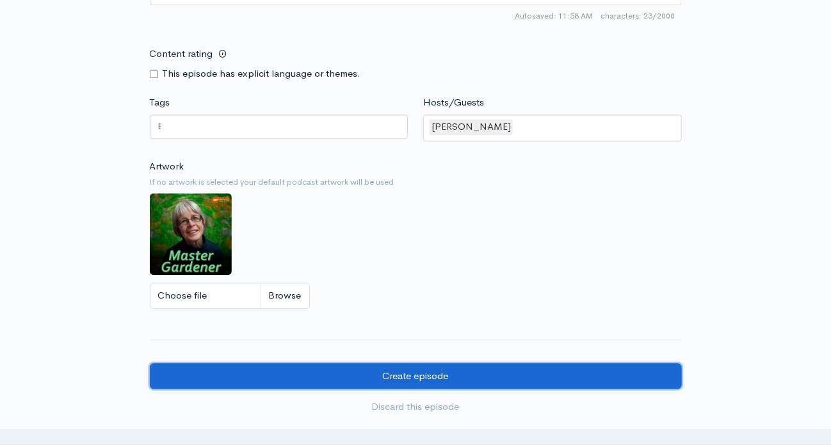
click at [406, 371] on input "Create episode" at bounding box center [416, 377] width 532 height 26
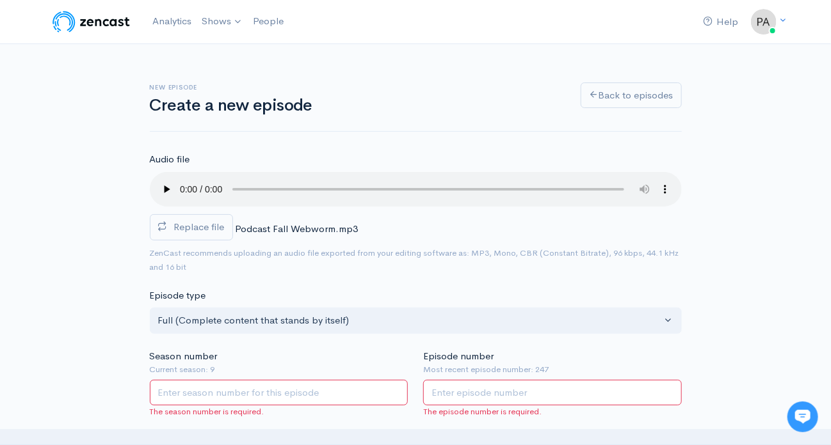
click at [198, 392] on input "Season number" at bounding box center [279, 393] width 259 height 26
type input "5"
click at [444, 395] on input "Episode number" at bounding box center [552, 393] width 259 height 26
type input "207"
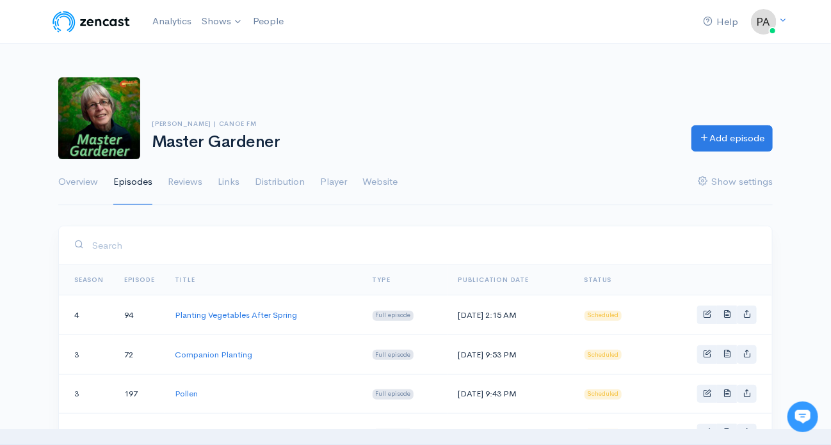
click at [84, 277] on link "Season" at bounding box center [88, 280] width 29 height 8
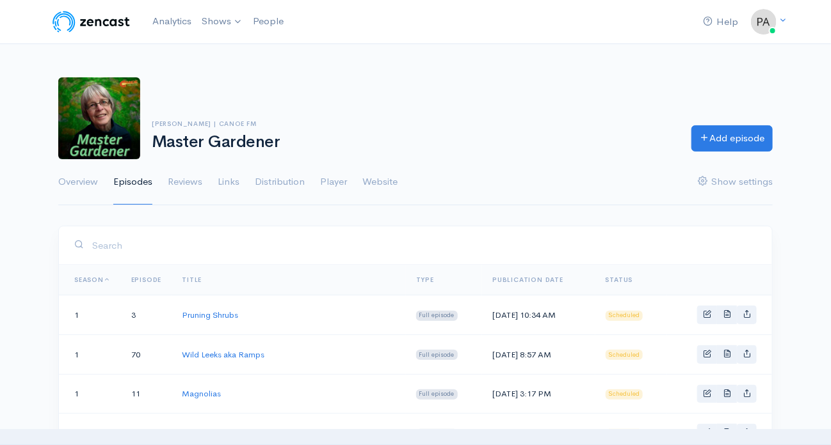
click at [145, 272] on th "Episode" at bounding box center [146, 280] width 51 height 31
click at [146, 276] on link "Episode" at bounding box center [146, 280] width 31 height 8
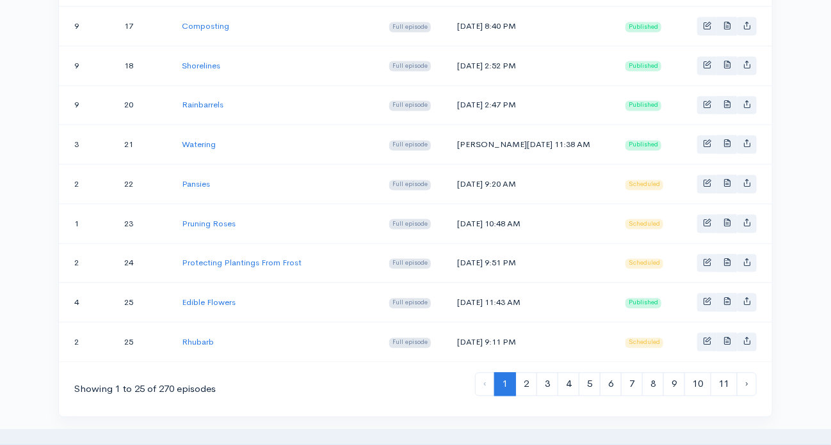
scroll to position [1062, 0]
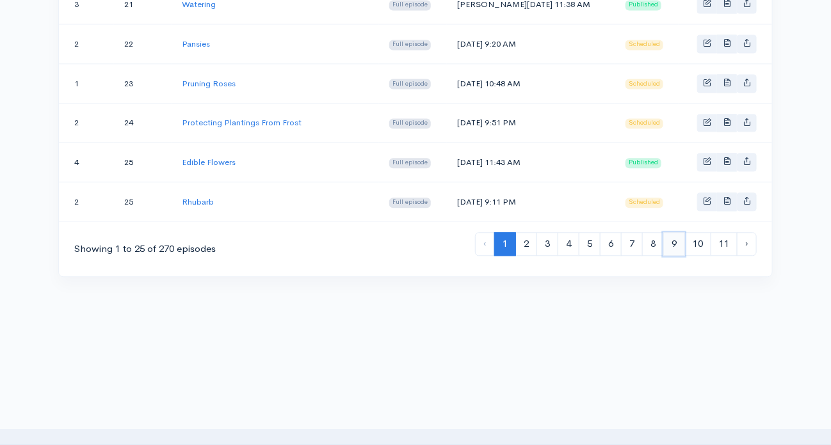
click at [675, 232] on link "9" at bounding box center [674, 244] width 22 height 24
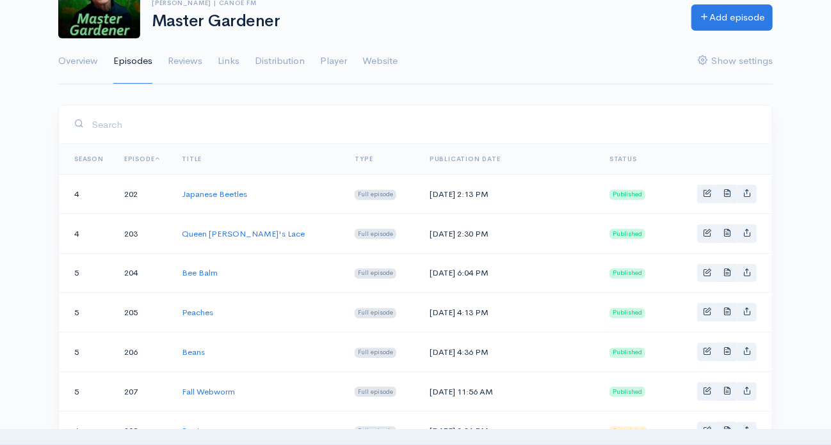
scroll to position [128, 0]
